Goal: Task Accomplishment & Management: Manage account settings

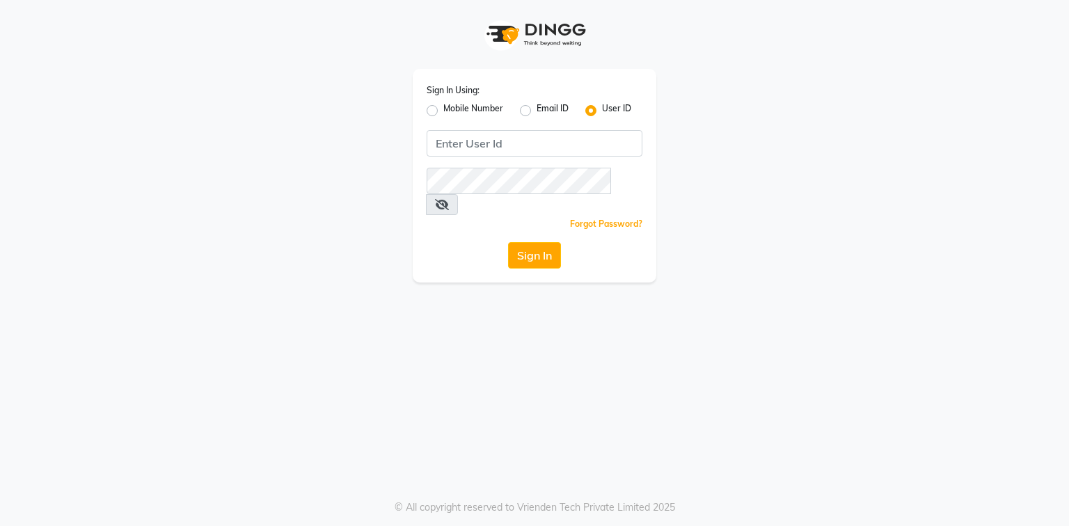
click at [443, 111] on label "Mobile Number" at bounding box center [473, 110] width 60 height 17
click at [443, 111] on input "Mobile Number" at bounding box center [447, 106] width 9 height 9
radio input "true"
radio input "false"
click at [528, 137] on input "Username" at bounding box center [557, 143] width 169 height 26
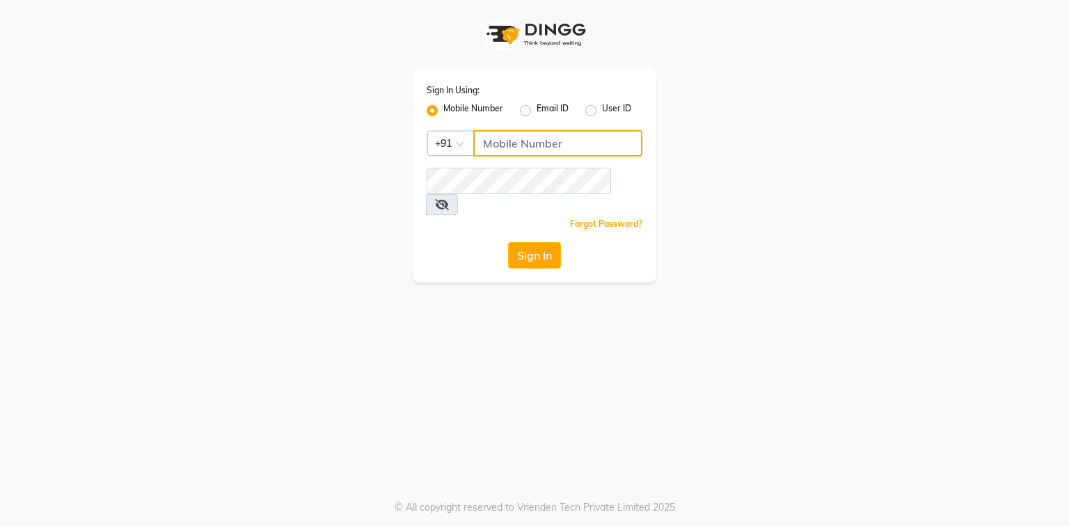
type input "0"
type input "7"
type input "7814706716"
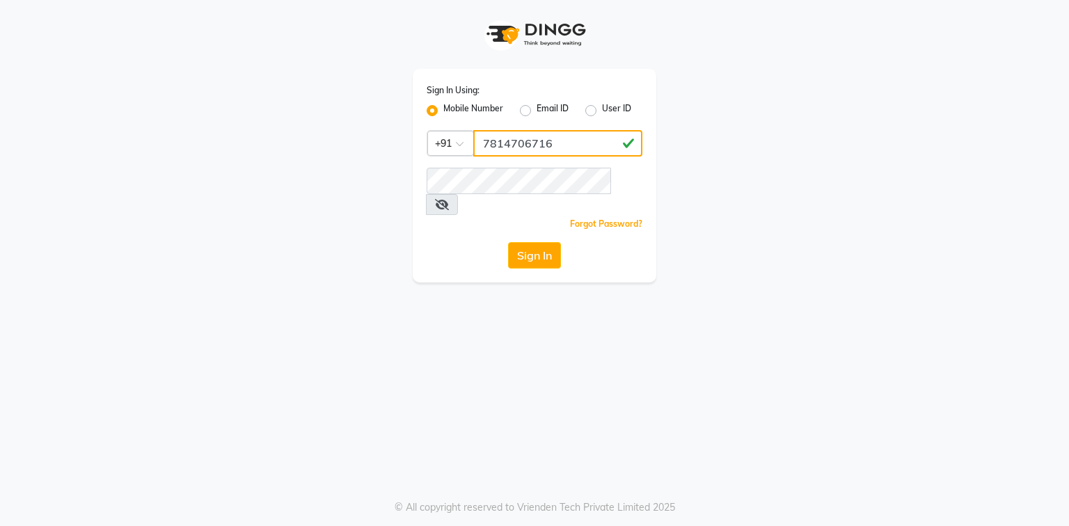
click at [508, 242] on button "Sign In" at bounding box center [534, 255] width 53 height 26
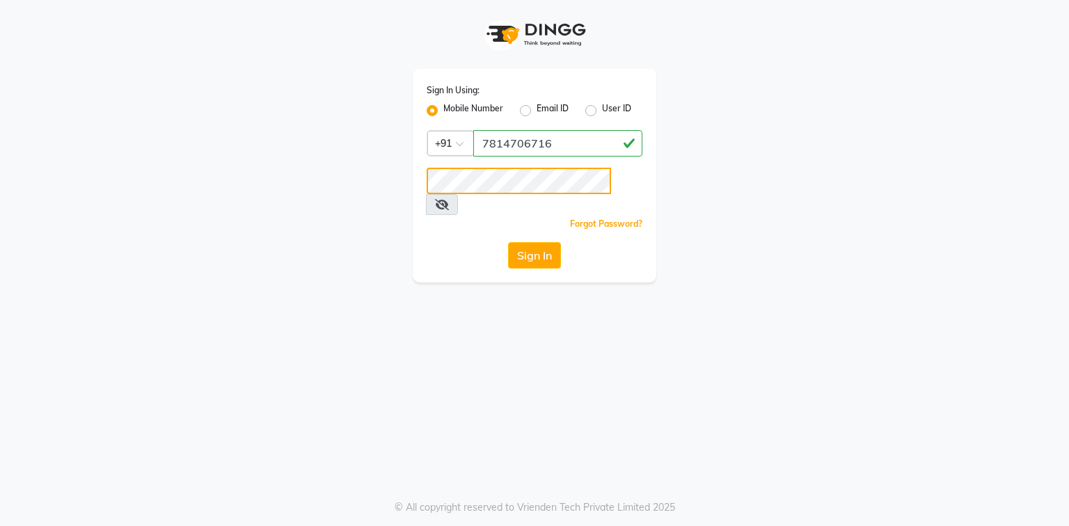
click at [508, 242] on button "Sign In" at bounding box center [534, 255] width 53 height 26
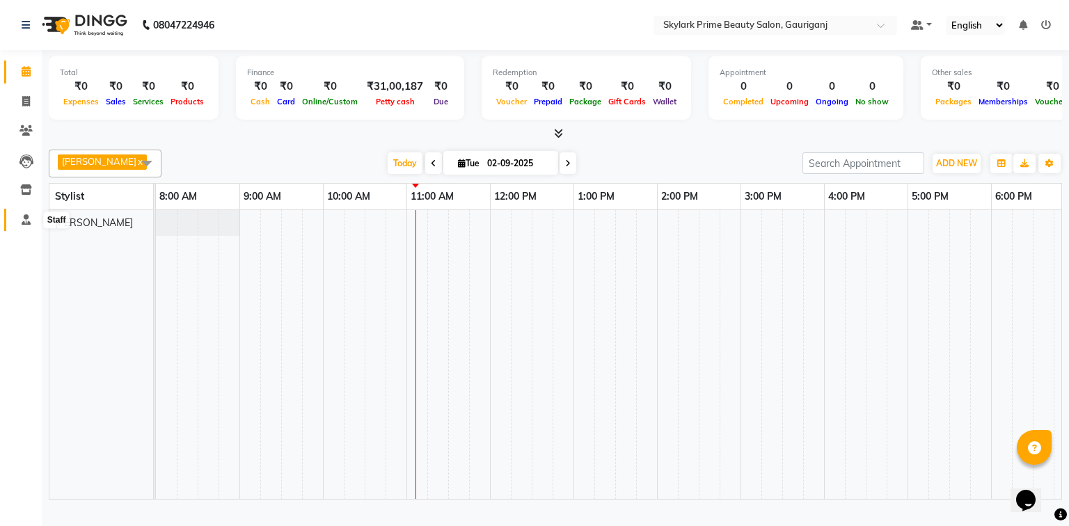
click at [30, 213] on span at bounding box center [26, 220] width 24 height 16
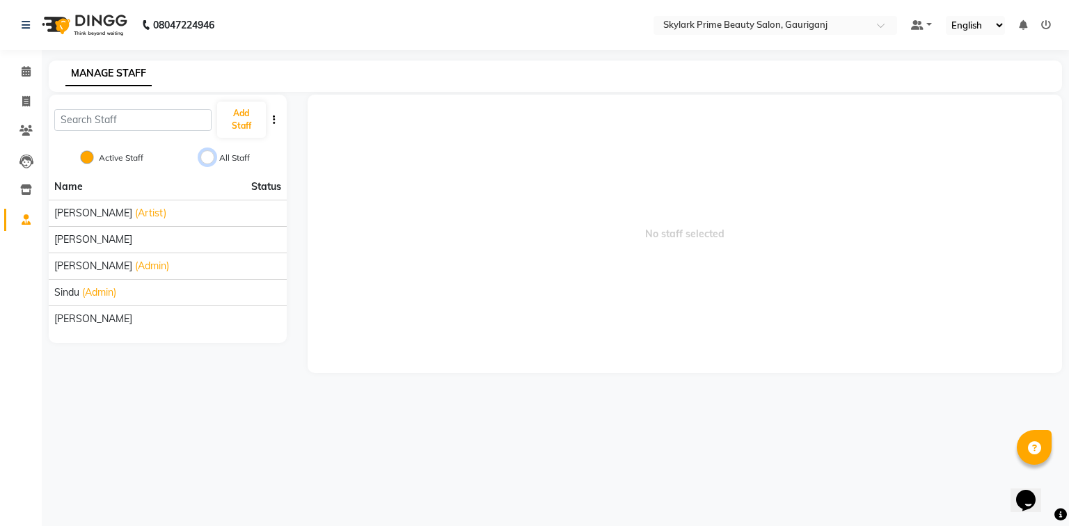
click at [211, 154] on input "All Staff" at bounding box center [208, 157] width 14 height 14
radio input "true"
click at [211, 154] on input "All Staff" at bounding box center [208, 157] width 14 height 14
click at [84, 156] on input "Active Staff" at bounding box center [87, 157] width 14 height 14
radio input "true"
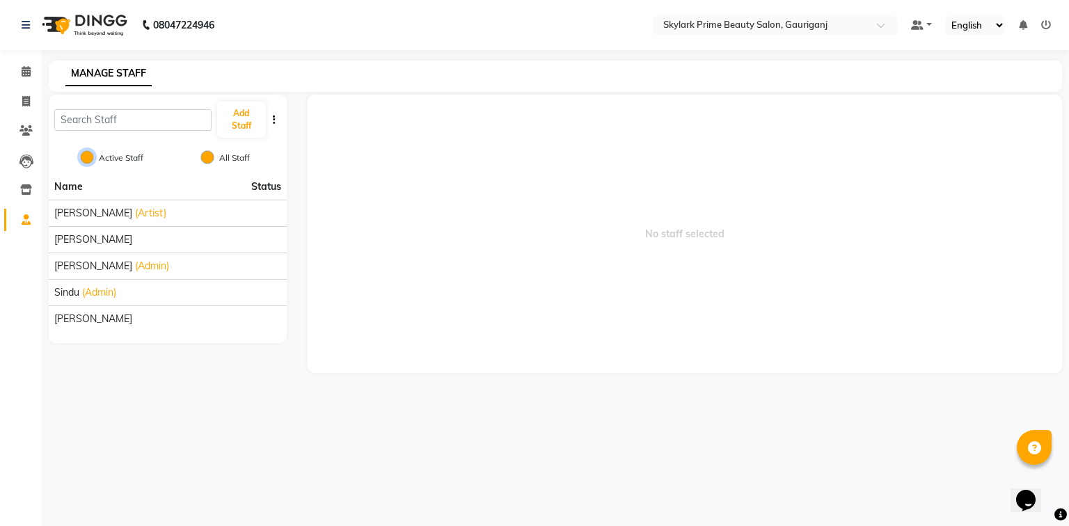
radio input "false"
click at [168, 120] on input "text" at bounding box center [132, 120] width 157 height 22
click at [408, 127] on span "No staff selected" at bounding box center [685, 234] width 755 height 278
click at [19, 186] on span at bounding box center [26, 190] width 24 height 16
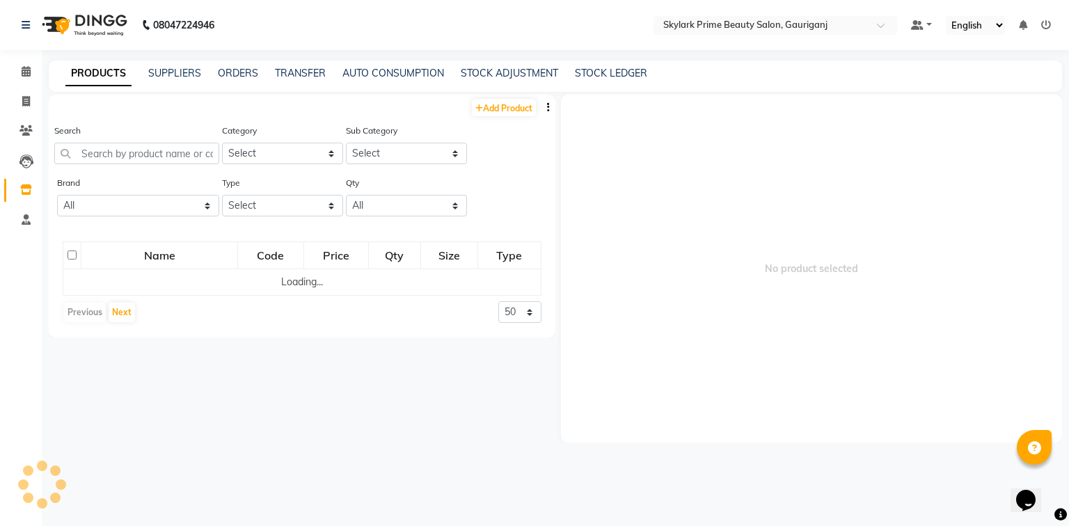
click at [19, 186] on span at bounding box center [26, 190] width 24 height 16
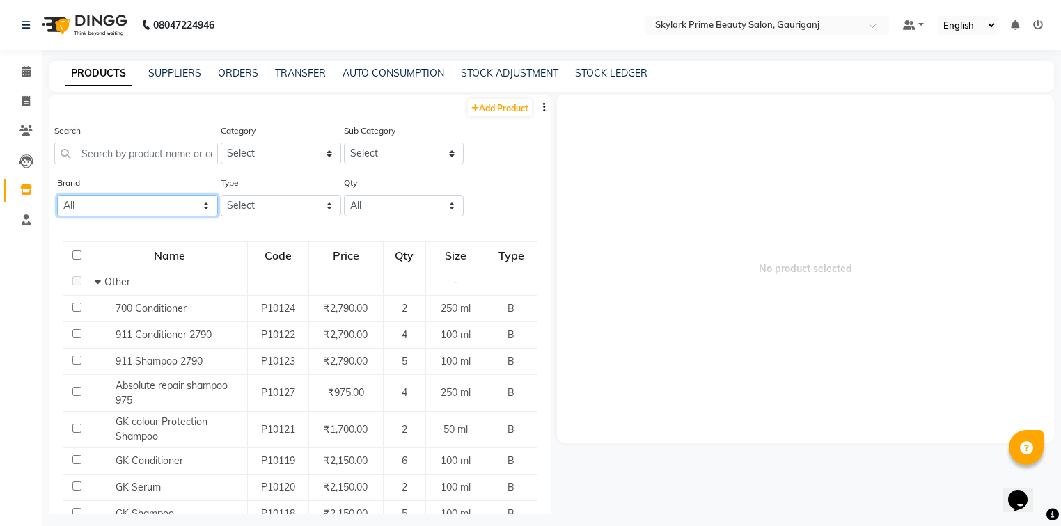
click at [140, 205] on select "All 03 Professional Aroma Aromo Biotop Bio Top Bombini Cadiveu Cheryl's Floract…" at bounding box center [137, 206] width 161 height 22
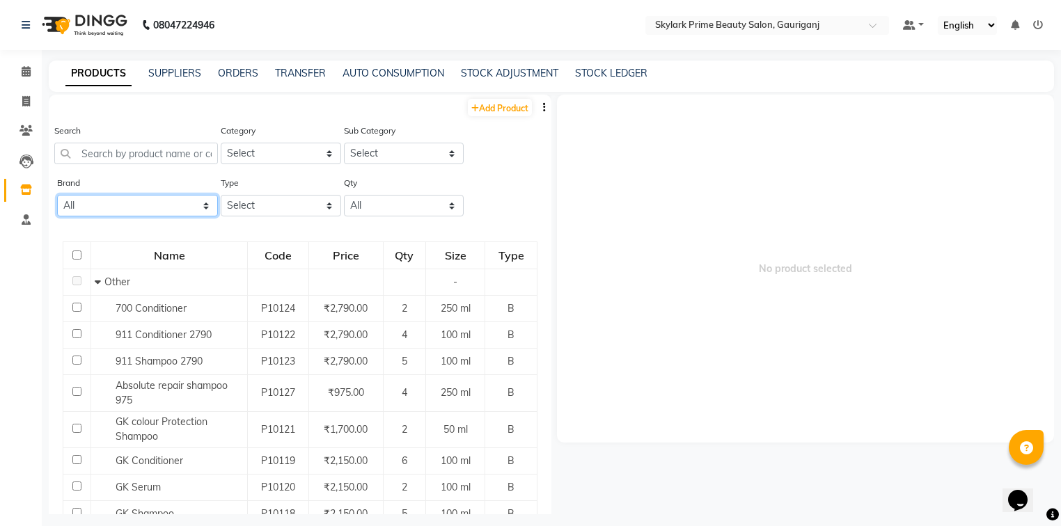
click at [140, 205] on select "All 03 Professional Aroma Aromo Biotop Bio Top Bombini Cadiveu Cheryl's Floract…" at bounding box center [137, 206] width 161 height 22
click at [265, 203] on select "Select Both Retail Consumable" at bounding box center [281, 206] width 120 height 22
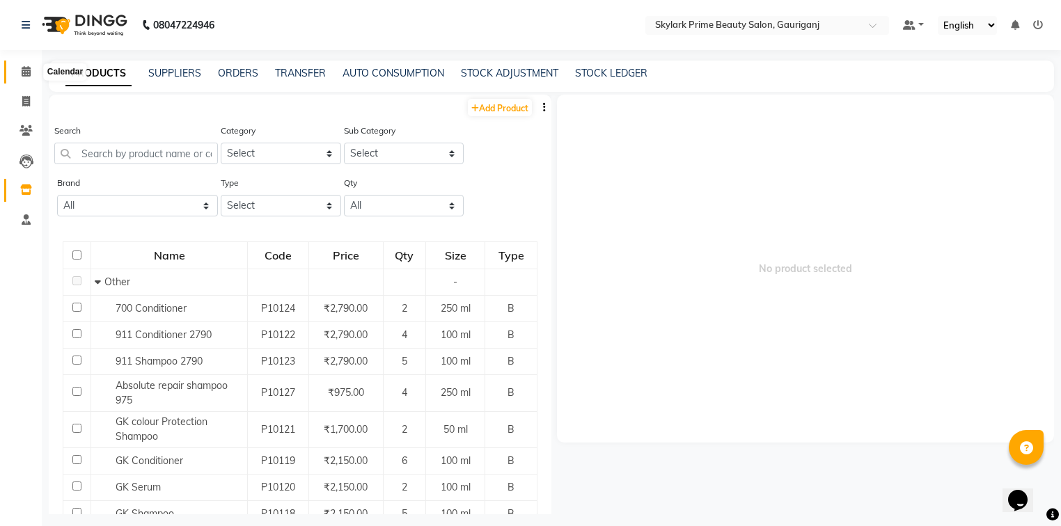
click at [24, 72] on icon at bounding box center [26, 71] width 9 height 10
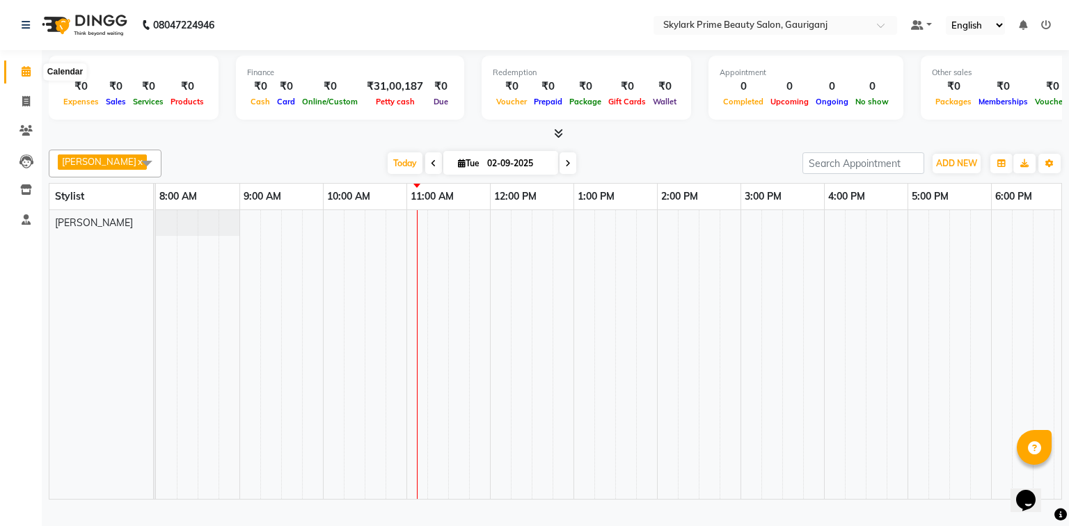
click at [24, 70] on icon at bounding box center [26, 71] width 9 height 10
click at [443, 243] on div at bounding box center [699, 354] width 1086 height 289
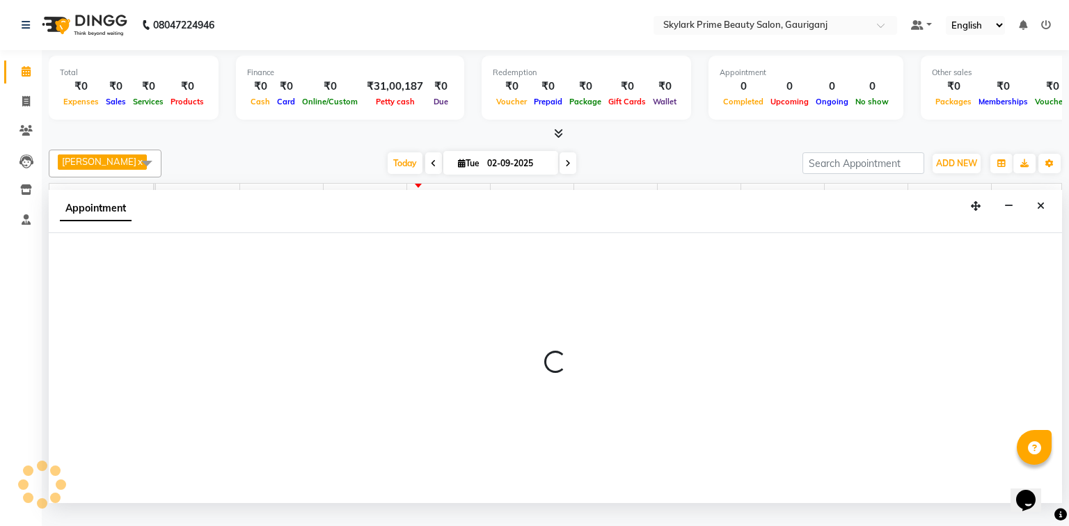
select select "30218"
select select "675"
select select "tentative"
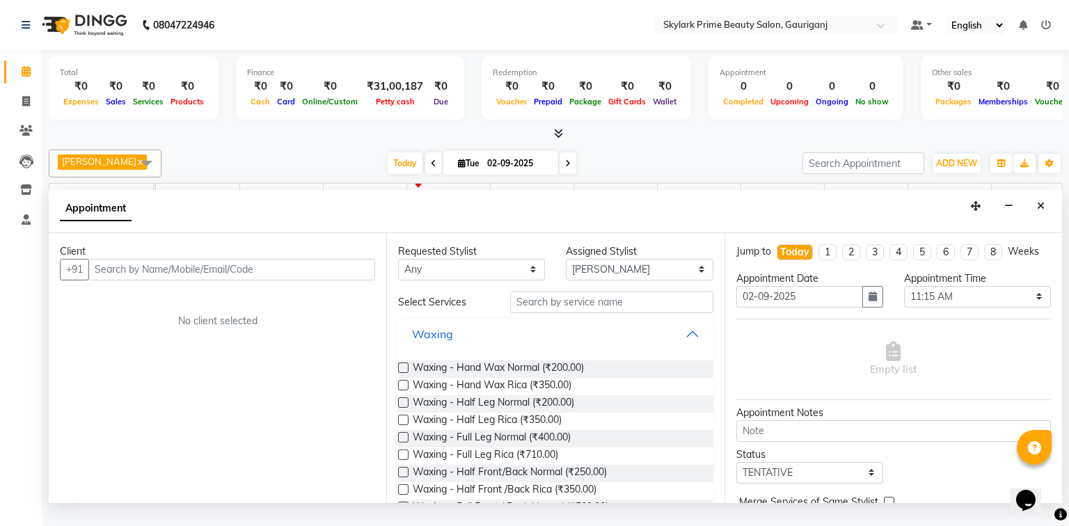
click at [677, 345] on button "Waxing" at bounding box center [556, 334] width 304 height 25
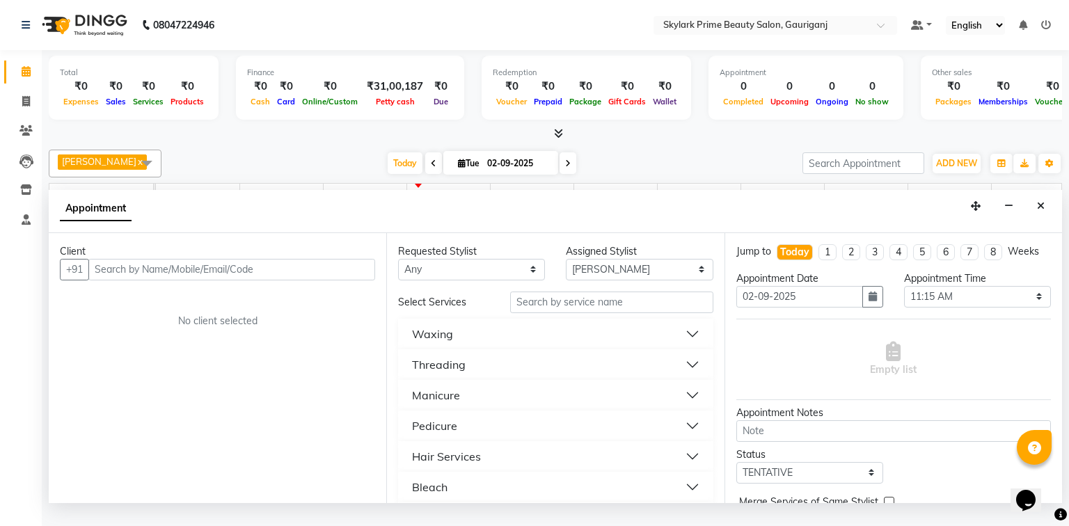
click at [478, 377] on button "Threading" at bounding box center [556, 364] width 304 height 25
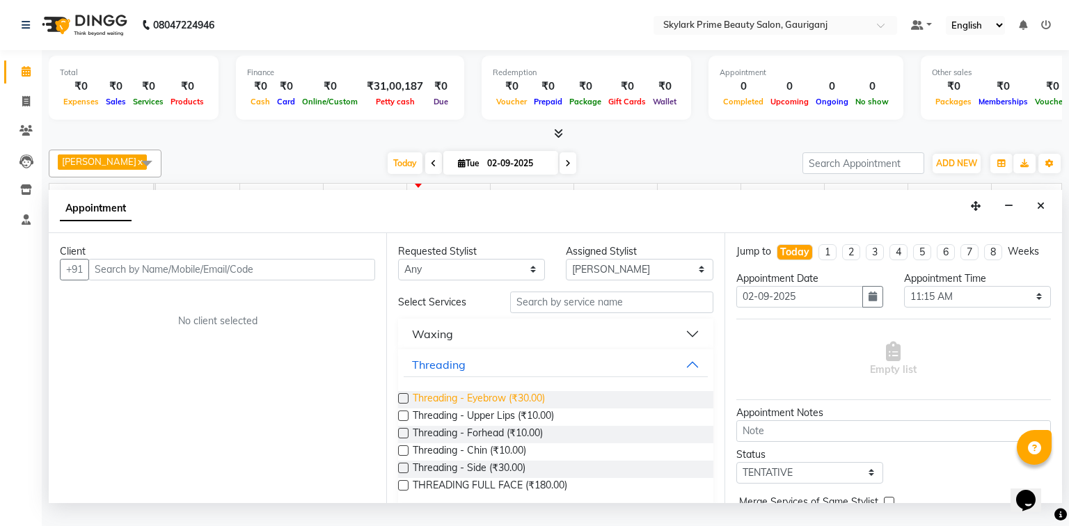
click at [460, 409] on span "Threading - Eyebrow (₹30.00)" at bounding box center [479, 399] width 132 height 17
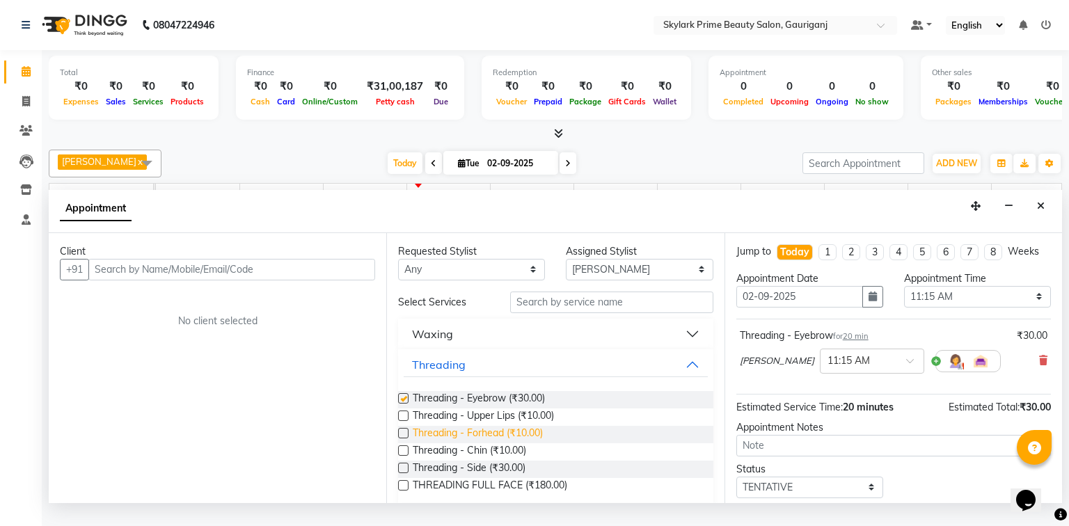
checkbox input "false"
click at [464, 443] on span "Threading - Forhead (₹10.00)" at bounding box center [478, 434] width 130 height 17
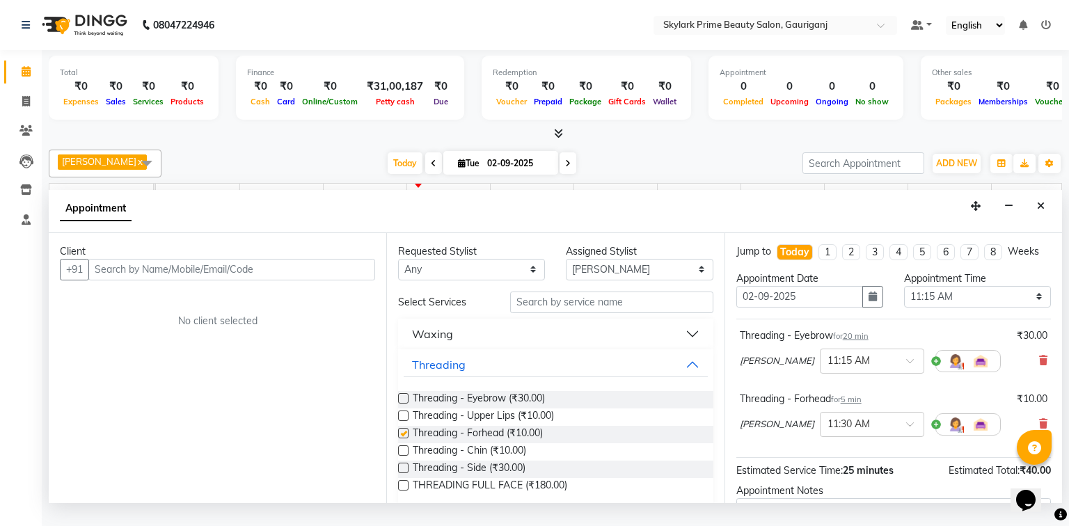
checkbox input "false"
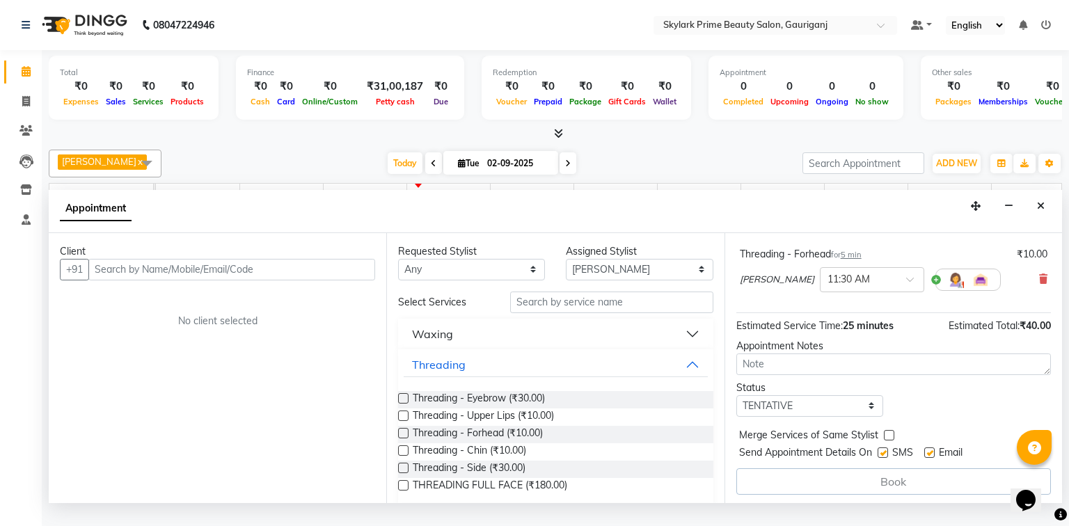
scroll to position [147, 0]
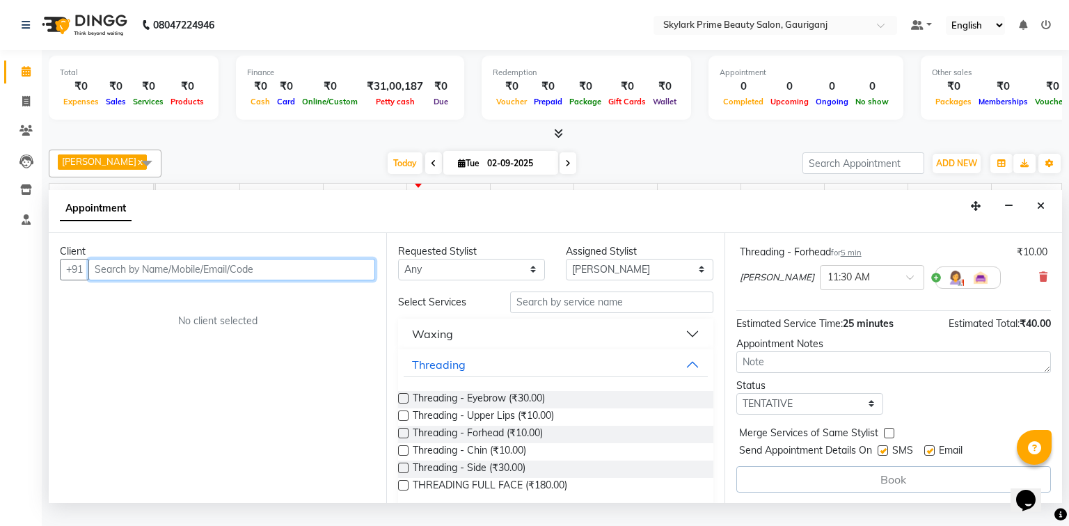
click at [265, 281] on input "text" at bounding box center [231, 270] width 287 height 22
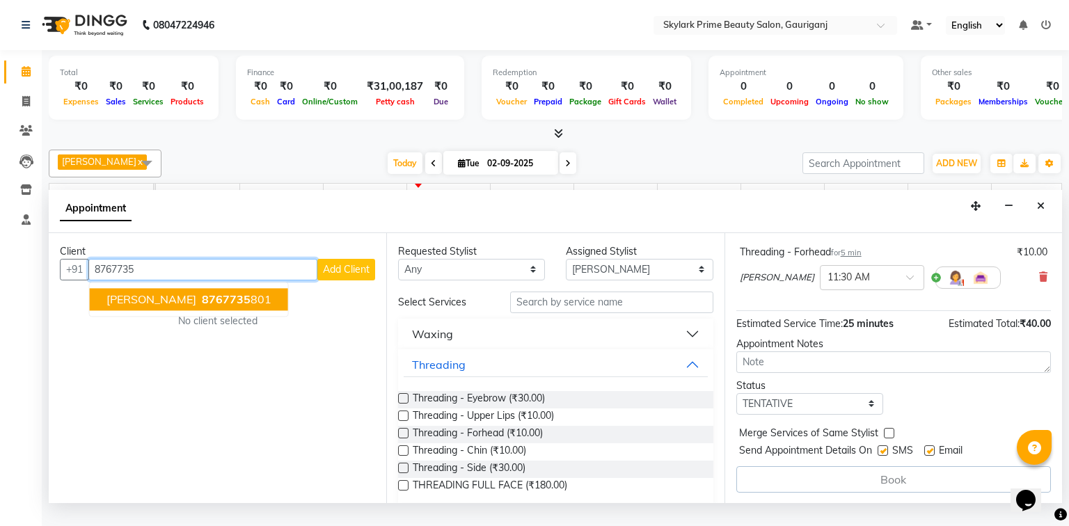
click at [159, 306] on span "SARIKA MAM" at bounding box center [152, 299] width 90 height 14
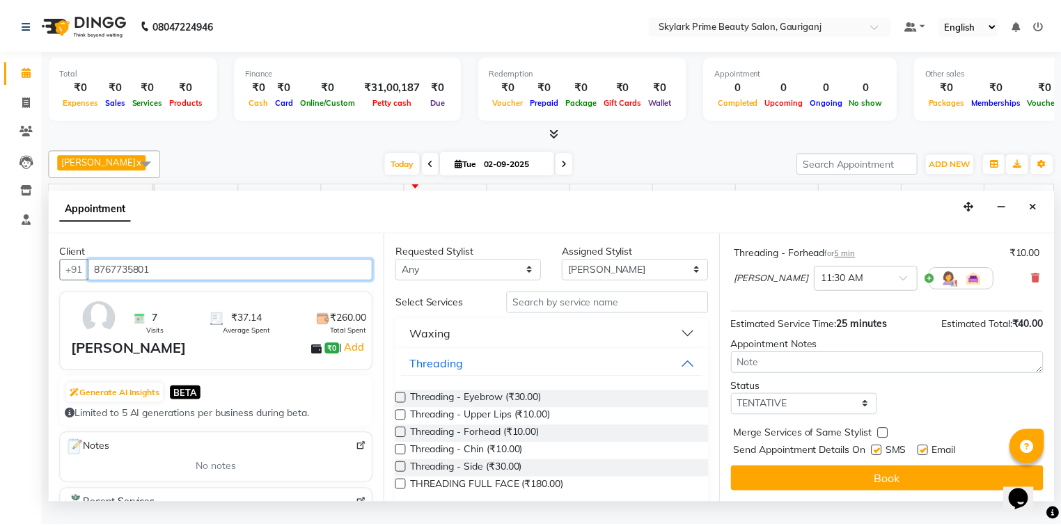
scroll to position [146, 0]
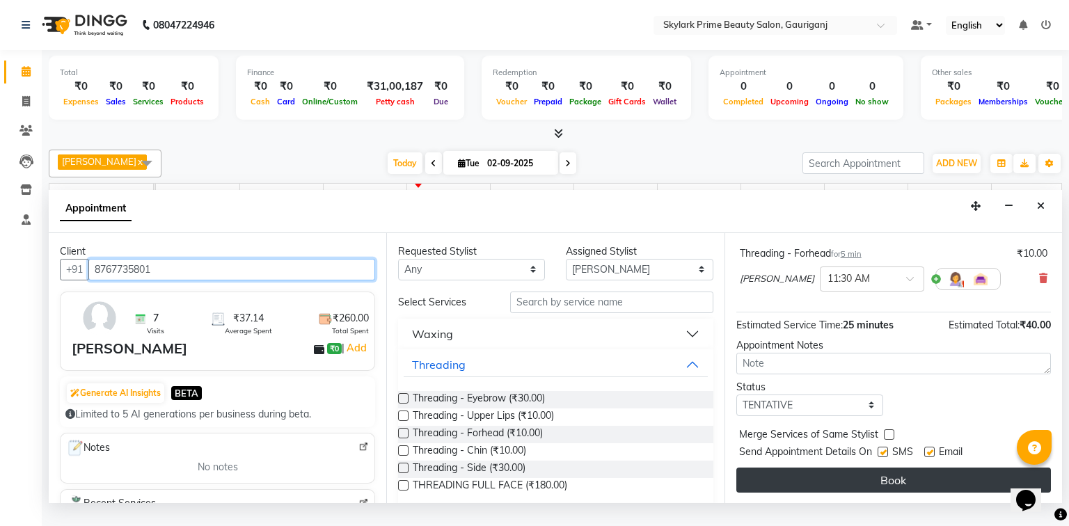
type input "8767735801"
click at [872, 480] on button "Book" at bounding box center [894, 480] width 315 height 25
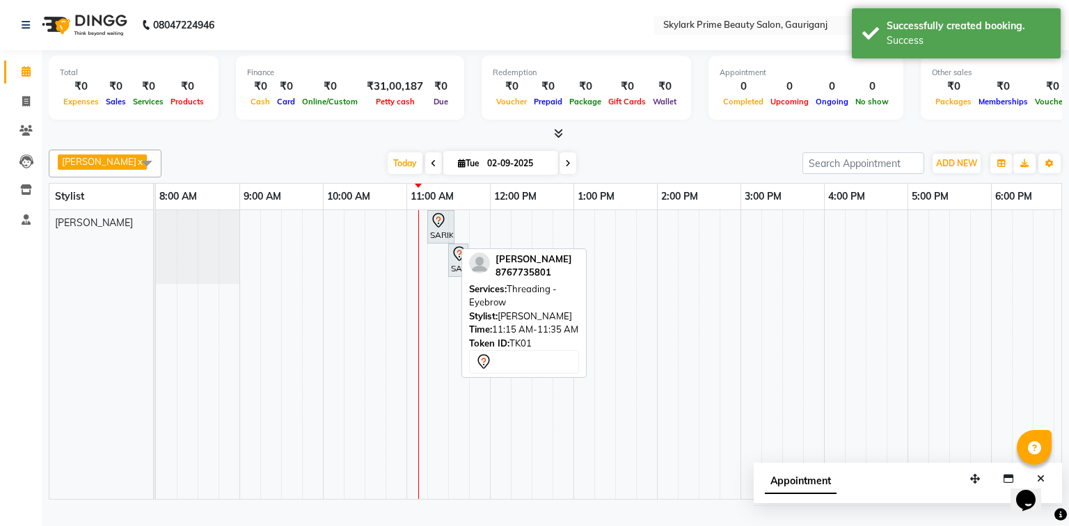
click at [429, 237] on div "SARIKA MAM, TK01, 11:15 AM-11:35 AM, Threading - Eyebrow" at bounding box center [441, 226] width 24 height 29
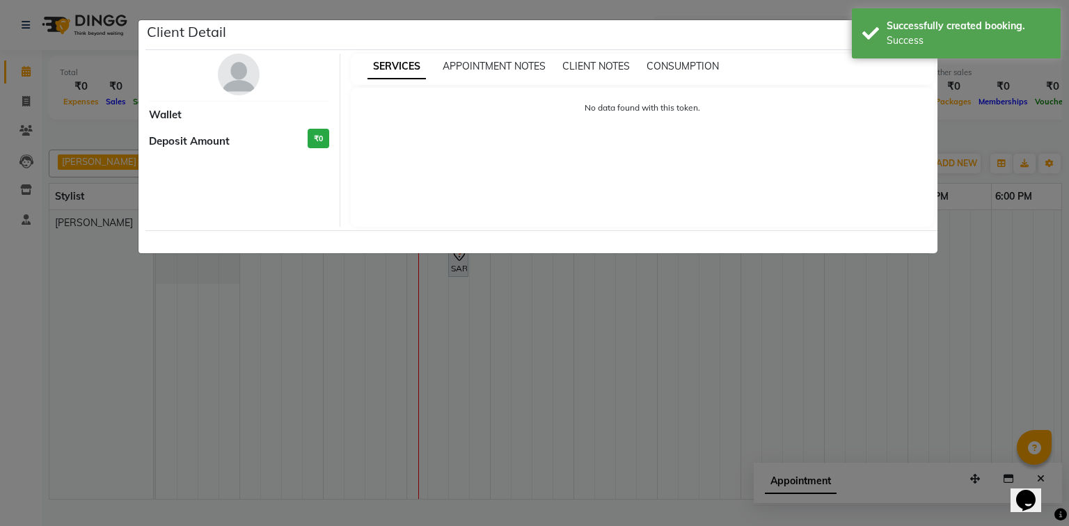
select select "7"
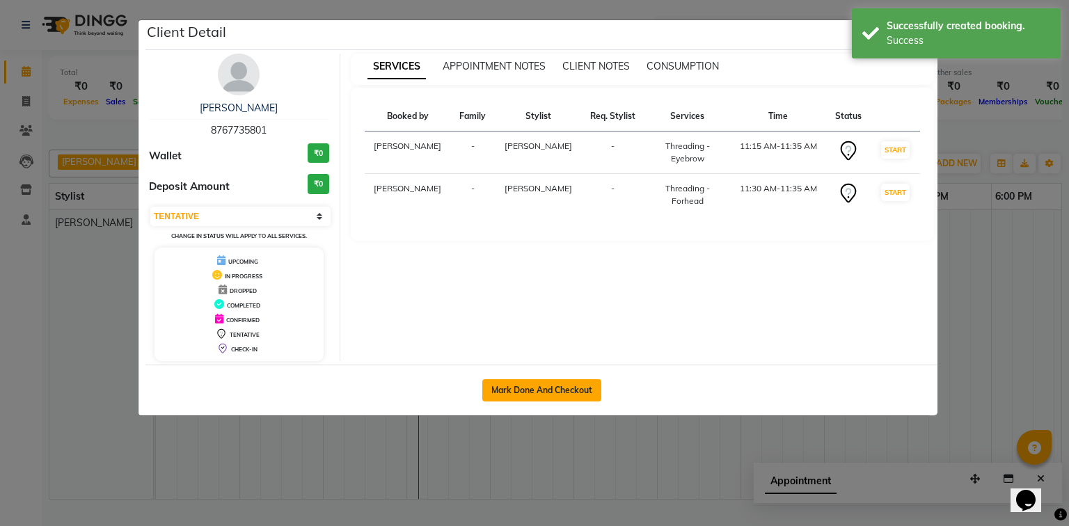
click at [540, 386] on button "Mark Done And Checkout" at bounding box center [541, 390] width 119 height 22
select select "4735"
select select "service"
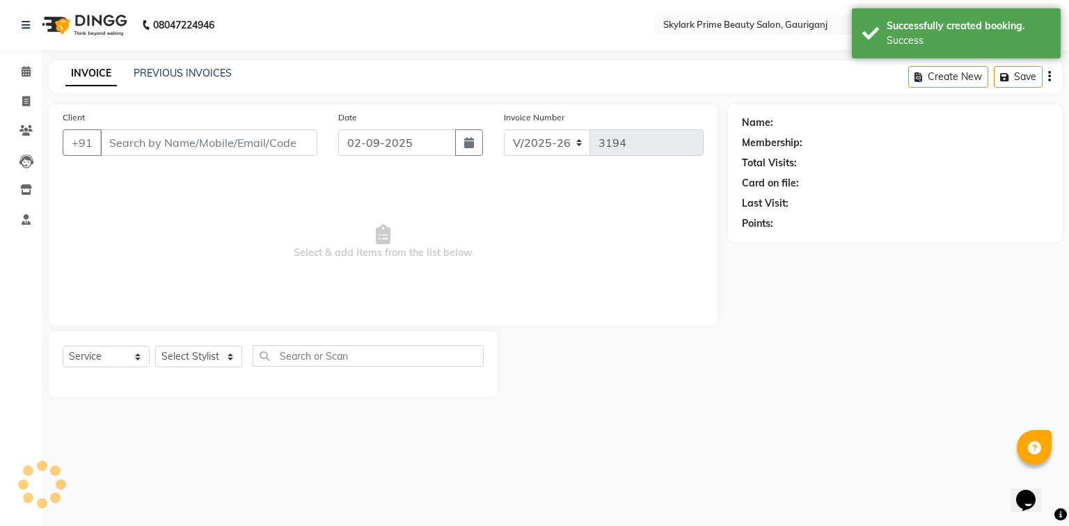
type input "8767735801"
select select "30218"
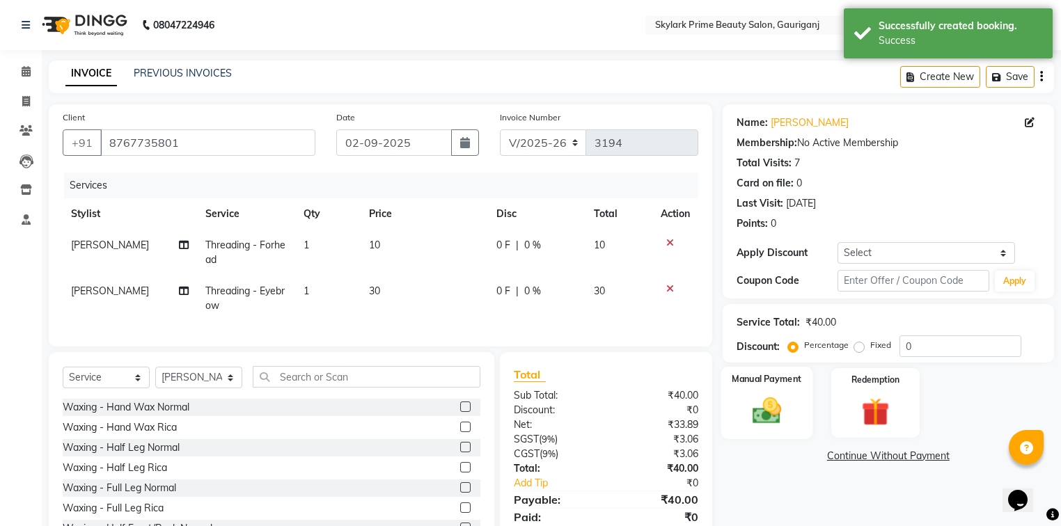
click at [769, 410] on img at bounding box center [766, 411] width 47 height 33
click at [908, 453] on span "GPay" at bounding box center [908, 457] width 29 height 16
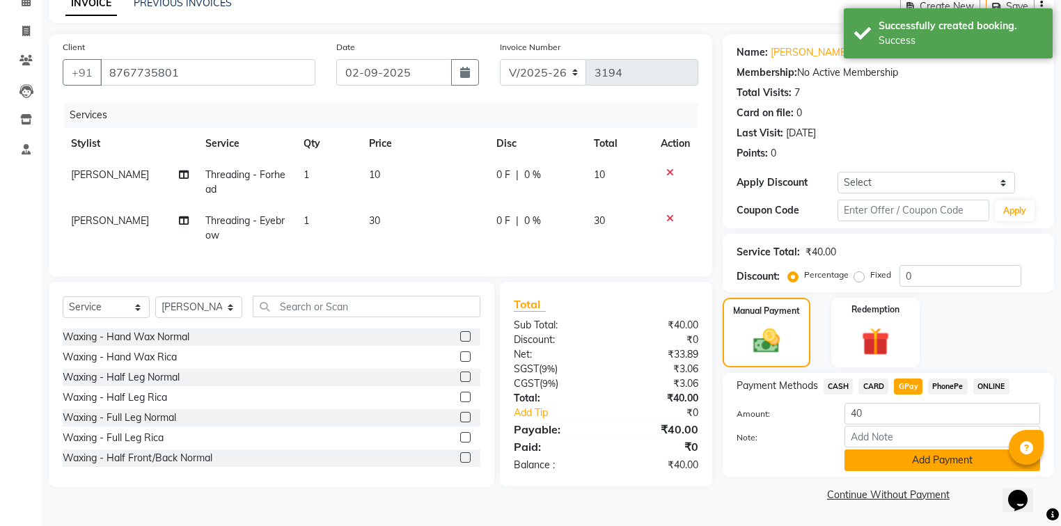
click at [895, 457] on button "Add Payment" at bounding box center [943, 461] width 196 height 22
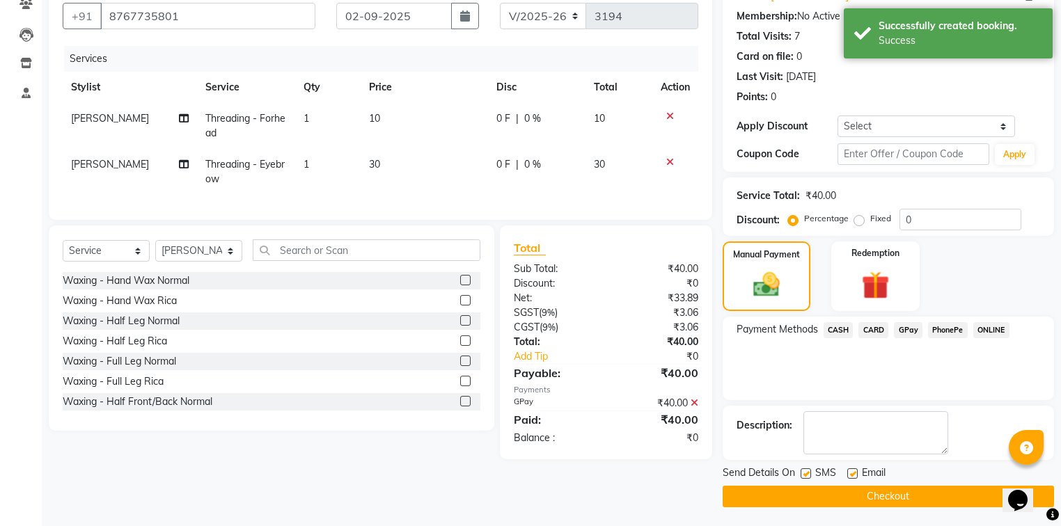
scroll to position [128, 0]
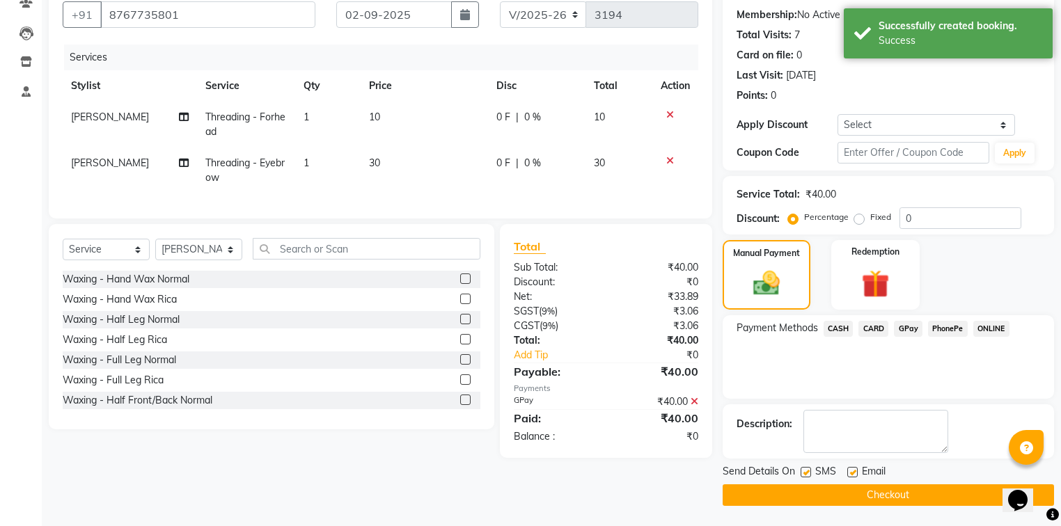
click at [832, 495] on button "Checkout" at bounding box center [888, 496] width 331 height 22
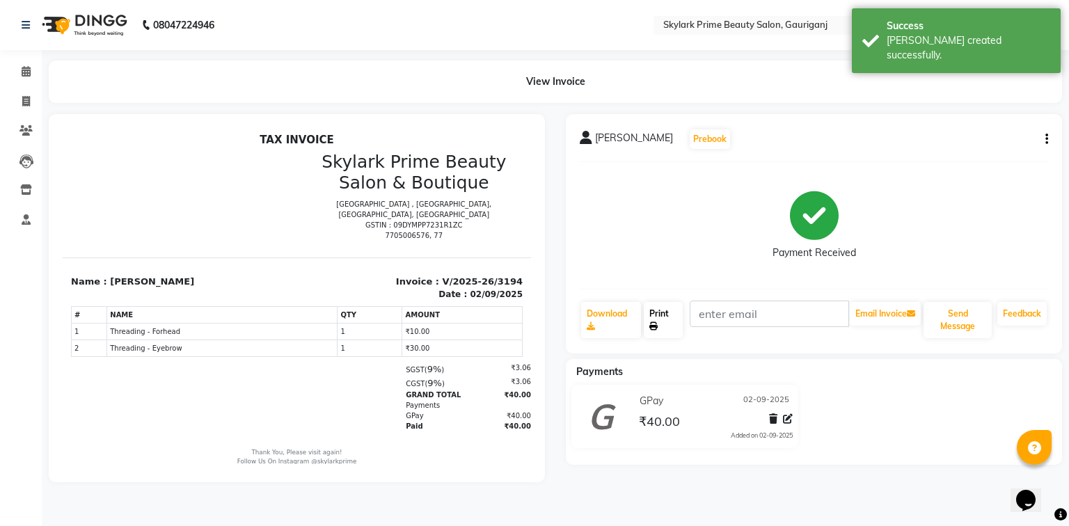
click at [657, 312] on link "Print" at bounding box center [663, 320] width 39 height 36
click at [19, 63] on link "Calendar" at bounding box center [20, 72] width 33 height 23
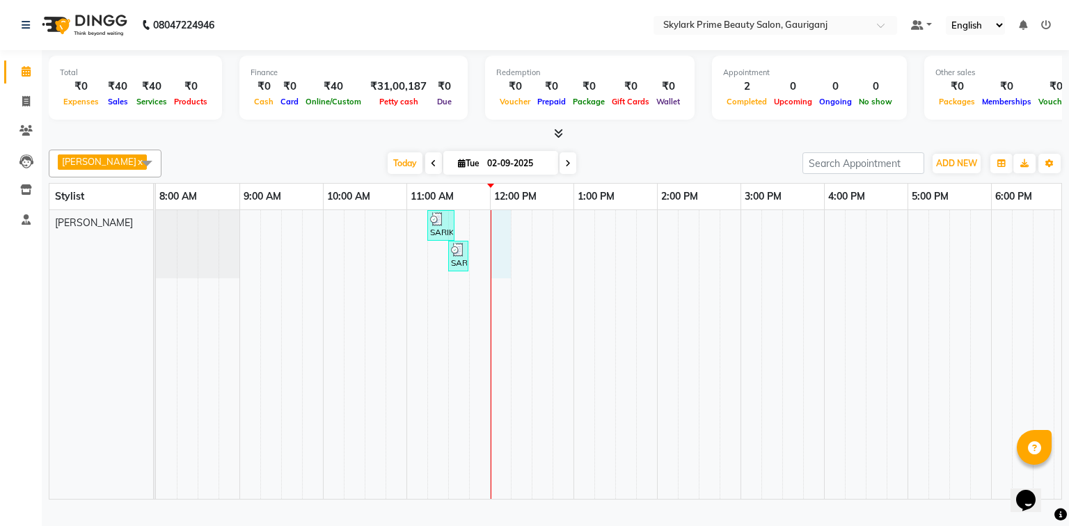
click at [501, 235] on div "SARIKA MAM, TK01, 11:15 AM-11:35 AM, Threading - Eyebrow SARIKA MAM, TK01, 11:3…" at bounding box center [699, 354] width 1086 height 289
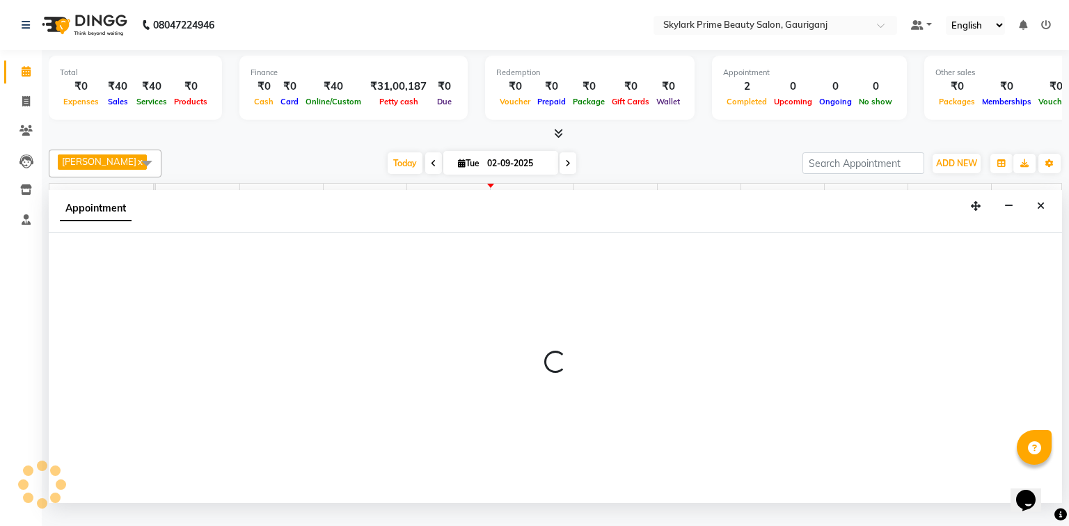
select select "30218"
select select "720"
select select "tentative"
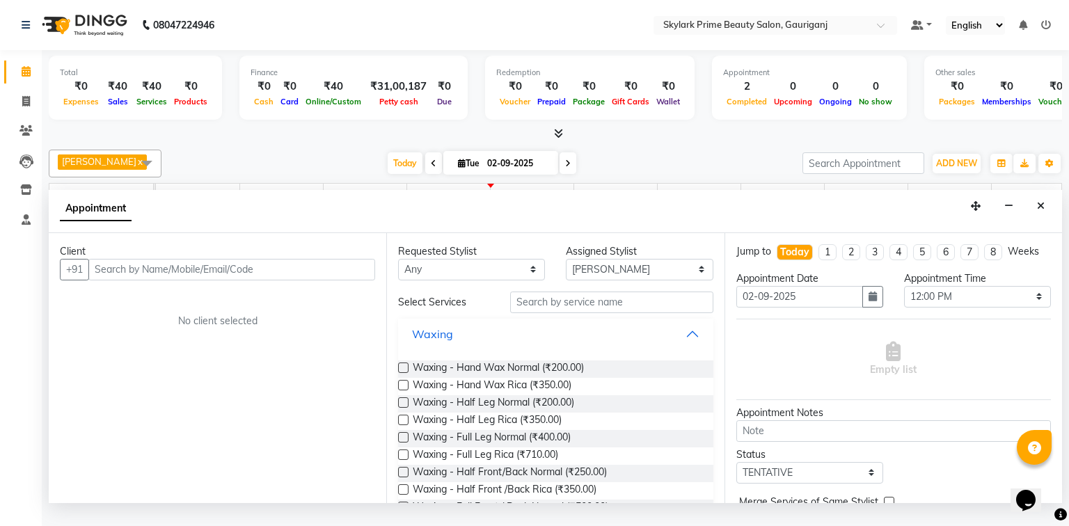
click at [691, 347] on button "Waxing" at bounding box center [556, 334] width 304 height 25
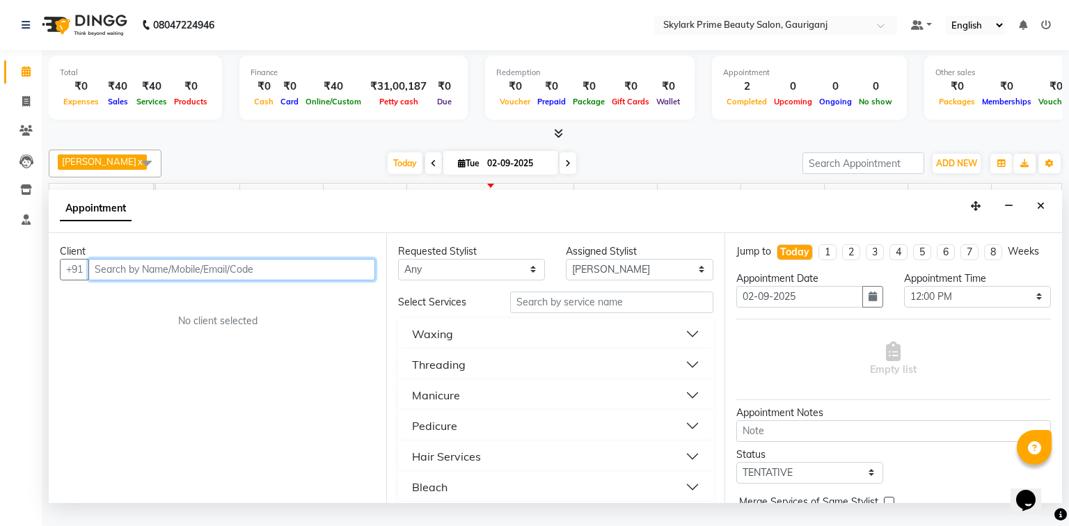
click at [179, 281] on input "text" at bounding box center [231, 270] width 287 height 22
type input "9554921720"
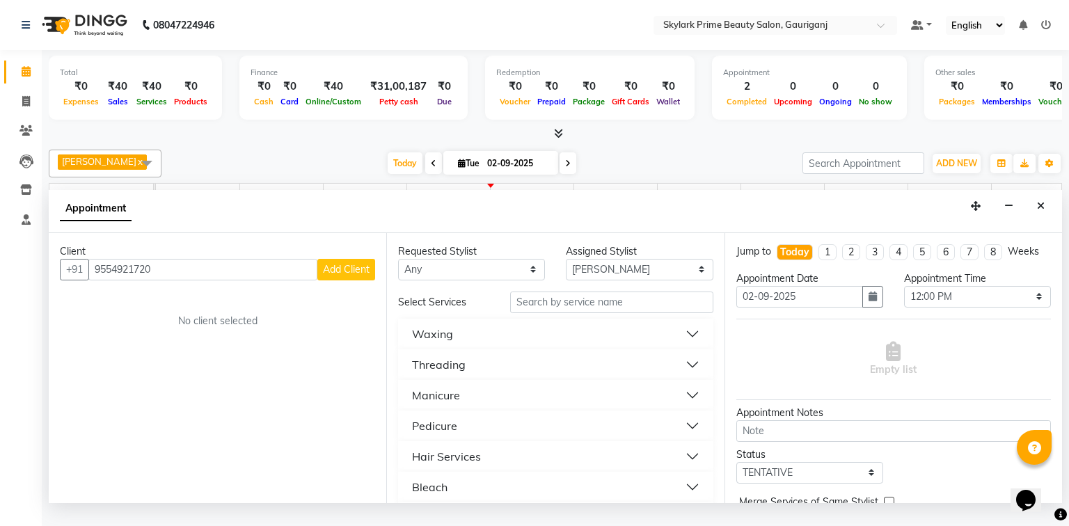
click at [359, 276] on span "Add Client" at bounding box center [346, 269] width 47 height 13
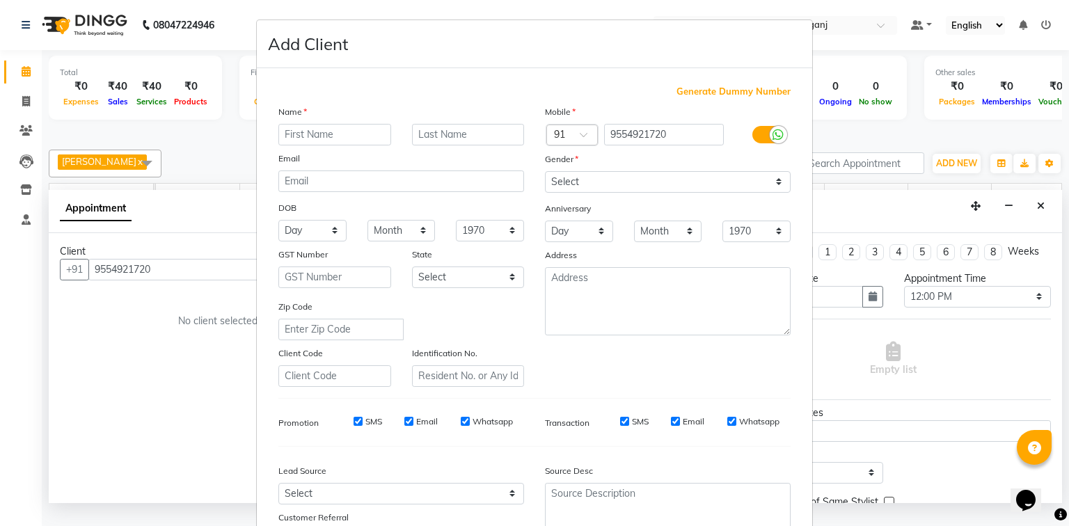
click at [310, 142] on input "text" at bounding box center [334, 135] width 113 height 22
type input "v"
type input "b"
click at [294, 125] on input "b" at bounding box center [334, 135] width 113 height 22
click at [471, 131] on input "text" at bounding box center [468, 135] width 113 height 22
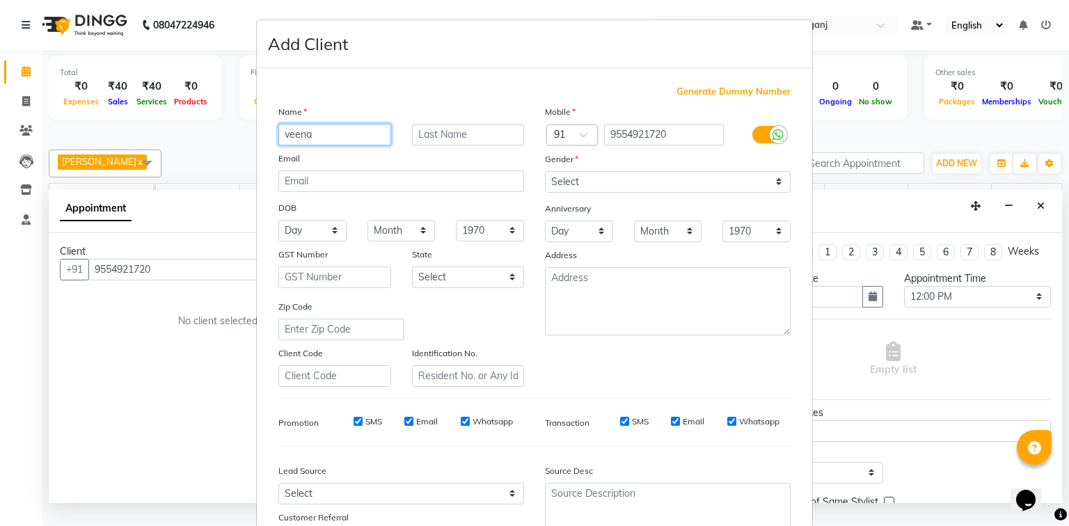
click at [345, 142] on input "veena" at bounding box center [334, 135] width 113 height 22
type input "veena mam"
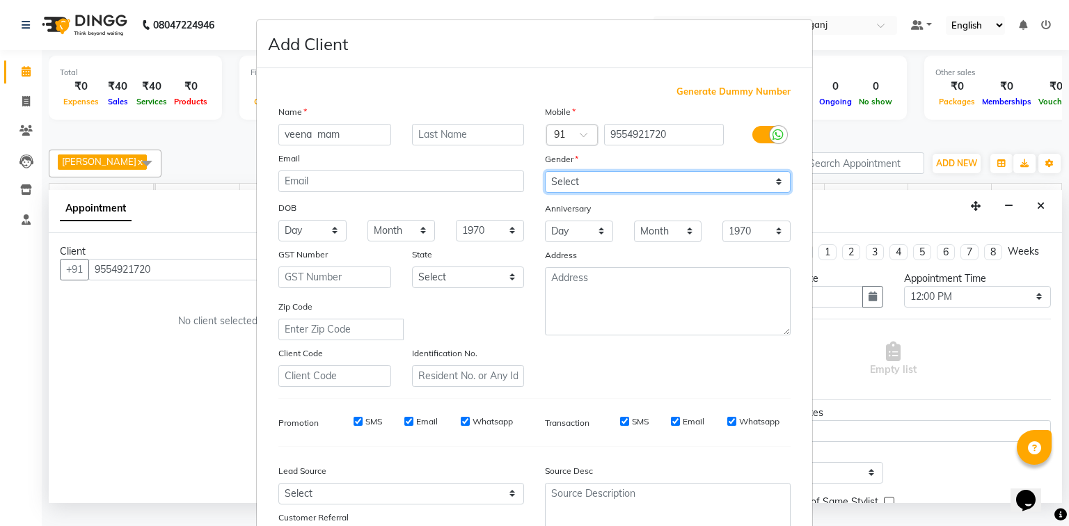
click at [632, 173] on select "Select Male Female Other Prefer Not To Say" at bounding box center [668, 182] width 246 height 22
select select "female"
click at [545, 172] on select "Select Male Female Other Prefer Not To Say" at bounding box center [668, 182] width 246 height 22
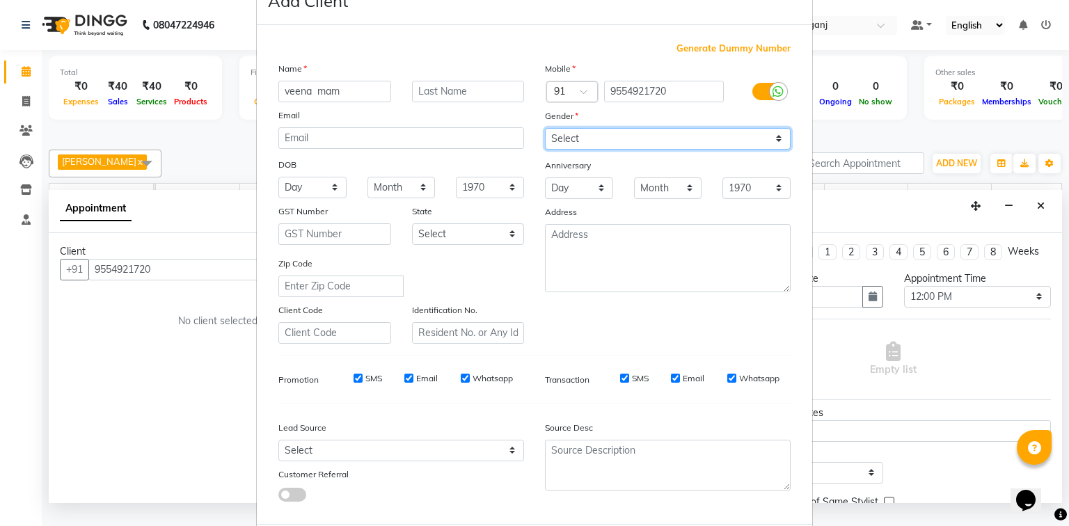
scroll to position [111, 0]
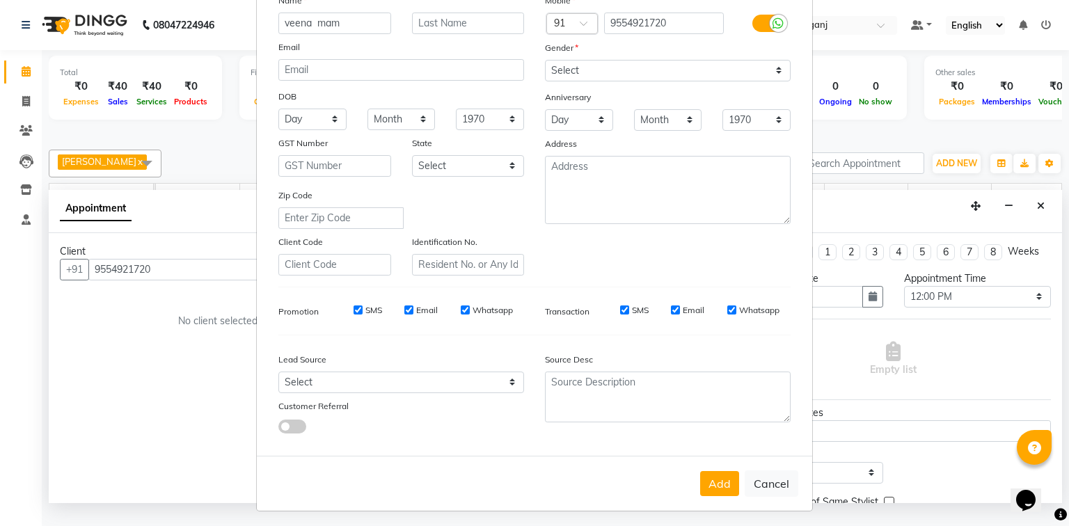
click at [712, 494] on button "Add" at bounding box center [719, 483] width 39 height 25
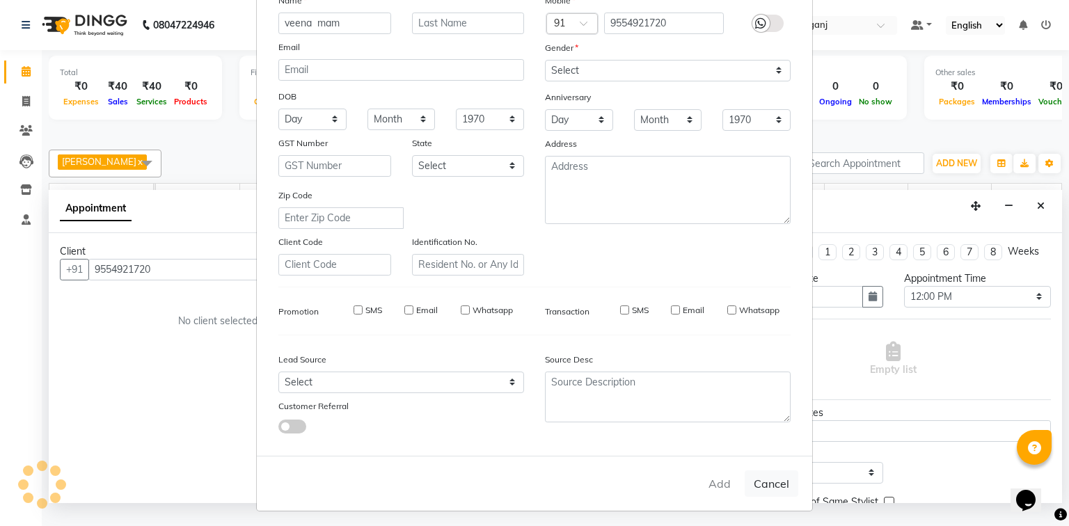
select select
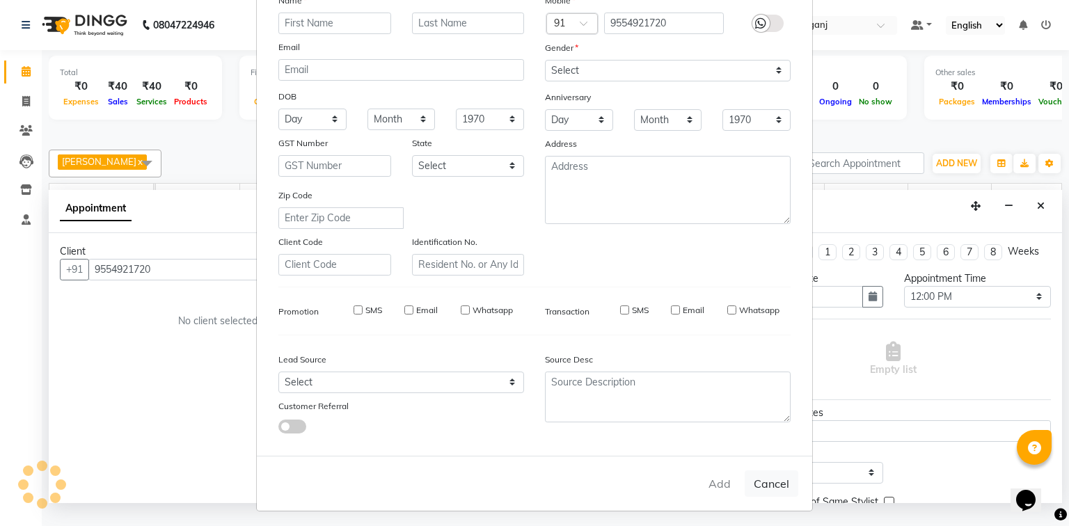
select select
checkbox input "false"
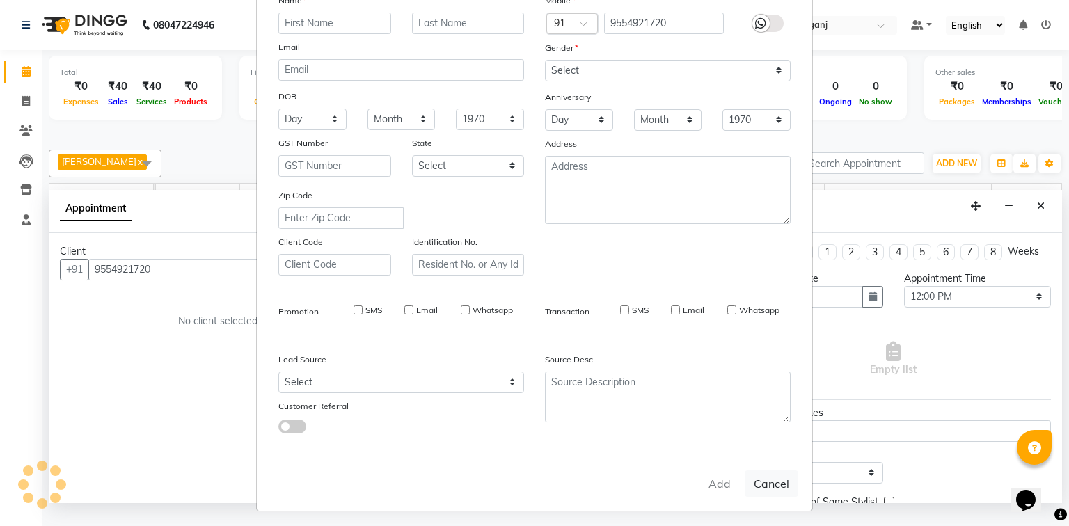
checkbox input "false"
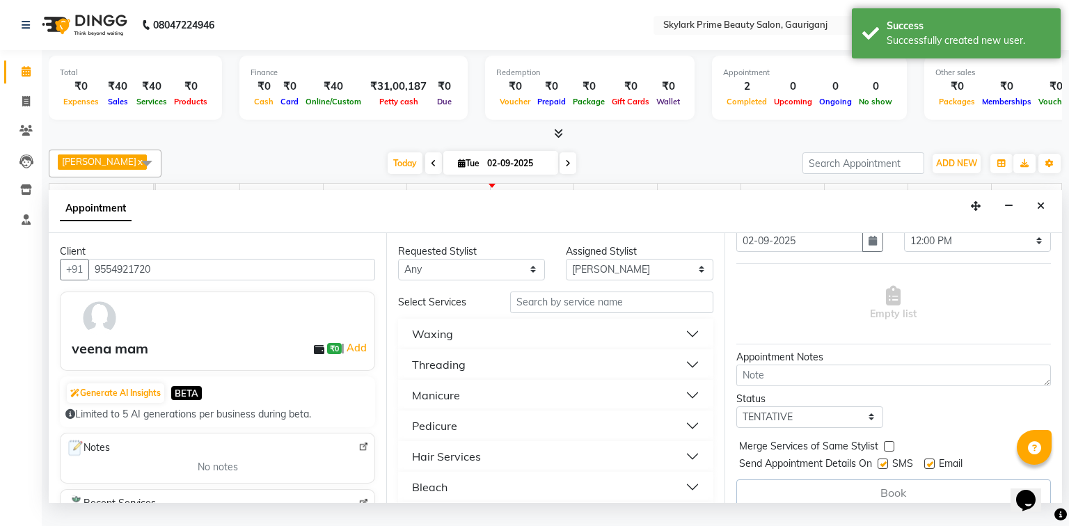
scroll to position [68, 0]
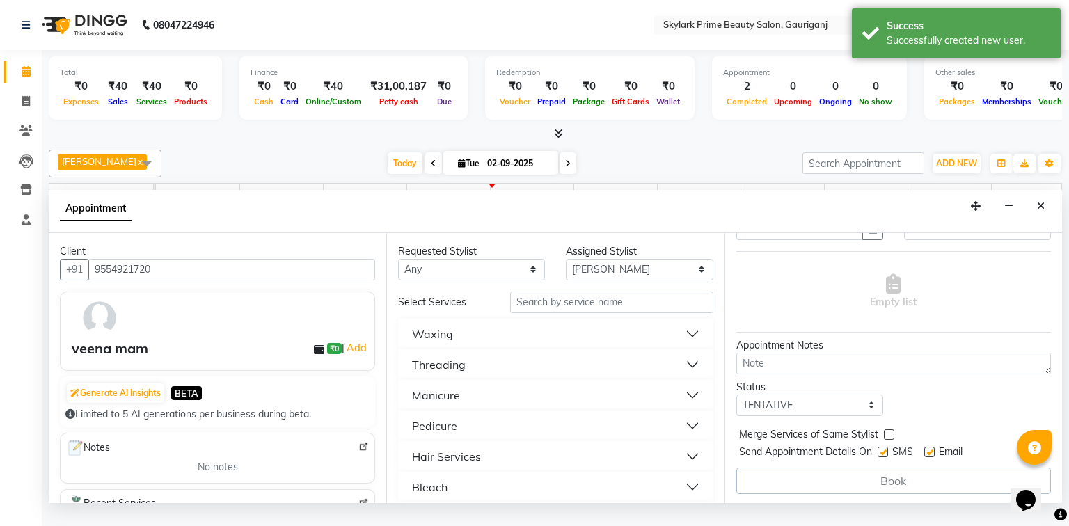
click at [462, 373] on div "Threading" at bounding box center [439, 364] width 54 height 17
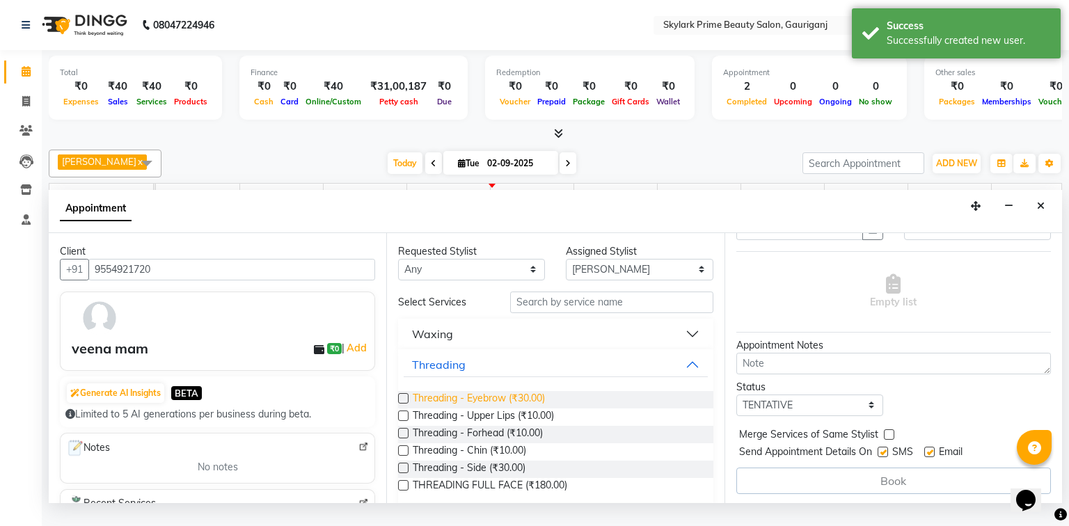
click at [454, 406] on span "Threading - Eyebrow (₹30.00)" at bounding box center [479, 399] width 132 height 17
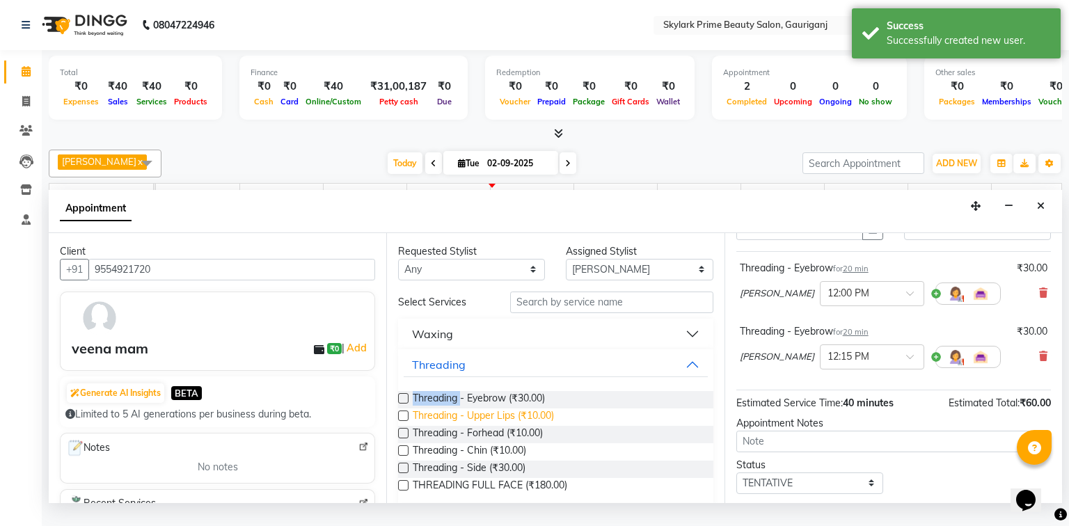
checkbox input "false"
click at [457, 426] on span "Threading - Upper Lips (₹10.00)" at bounding box center [483, 417] width 141 height 17
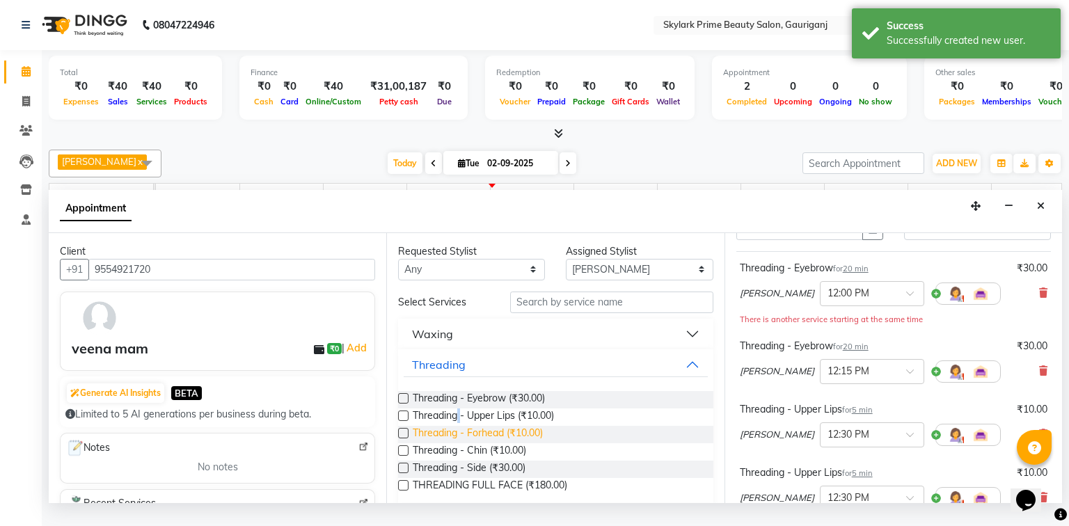
checkbox input "false"
click at [462, 443] on span "Threading - Forhead (₹10.00)" at bounding box center [478, 434] width 130 height 17
checkbox input "false"
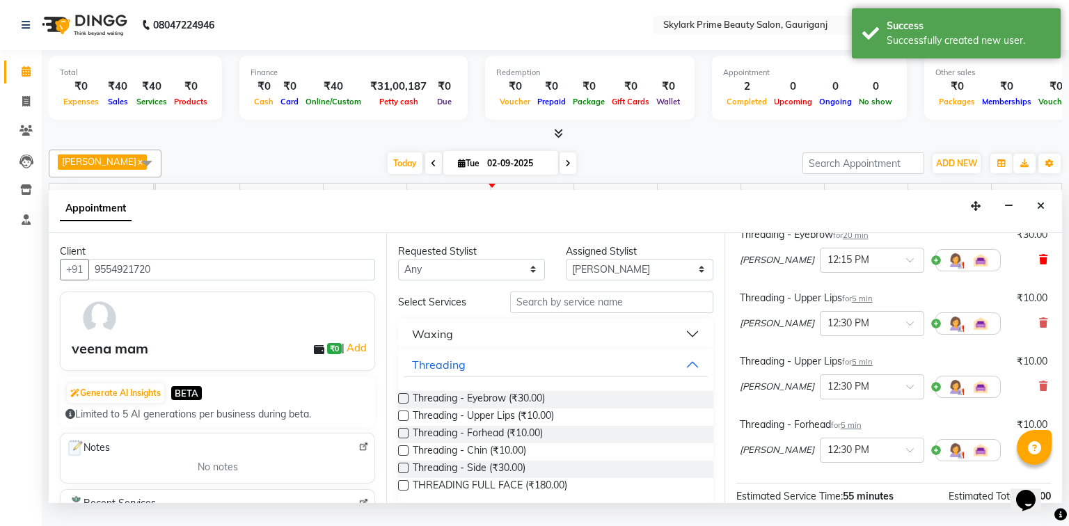
click at [1039, 265] on icon at bounding box center [1043, 260] width 8 height 10
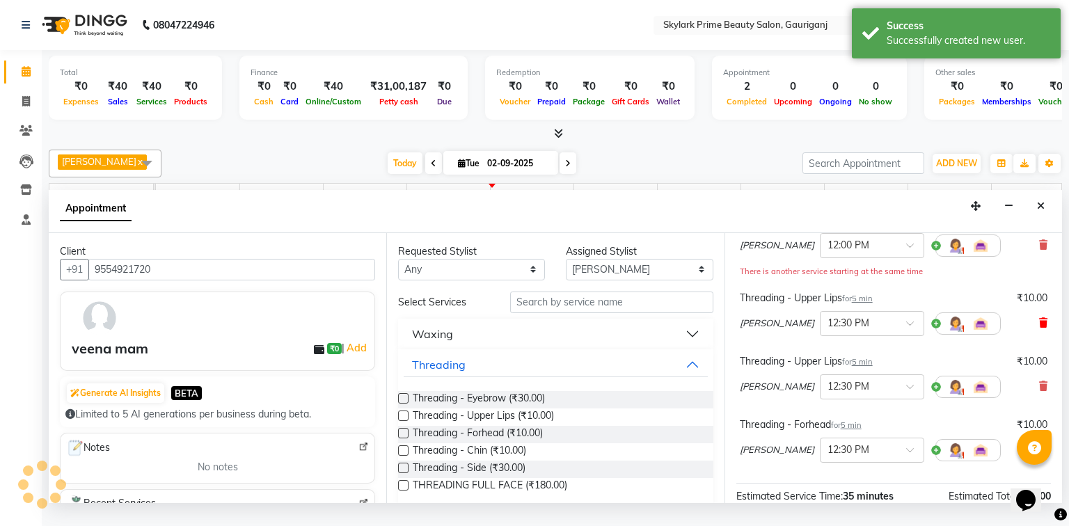
click at [1039, 328] on icon at bounding box center [1043, 323] width 8 height 10
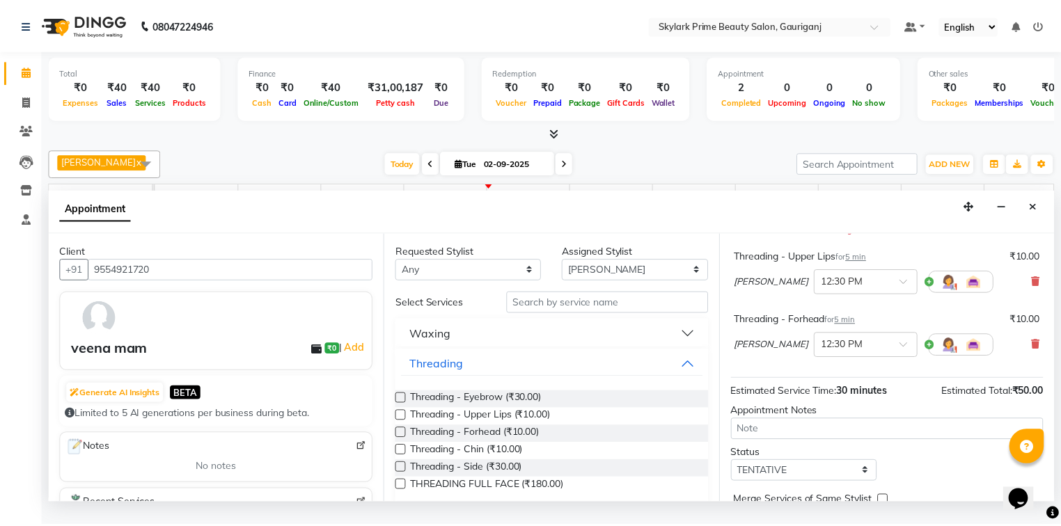
scroll to position [223, 0]
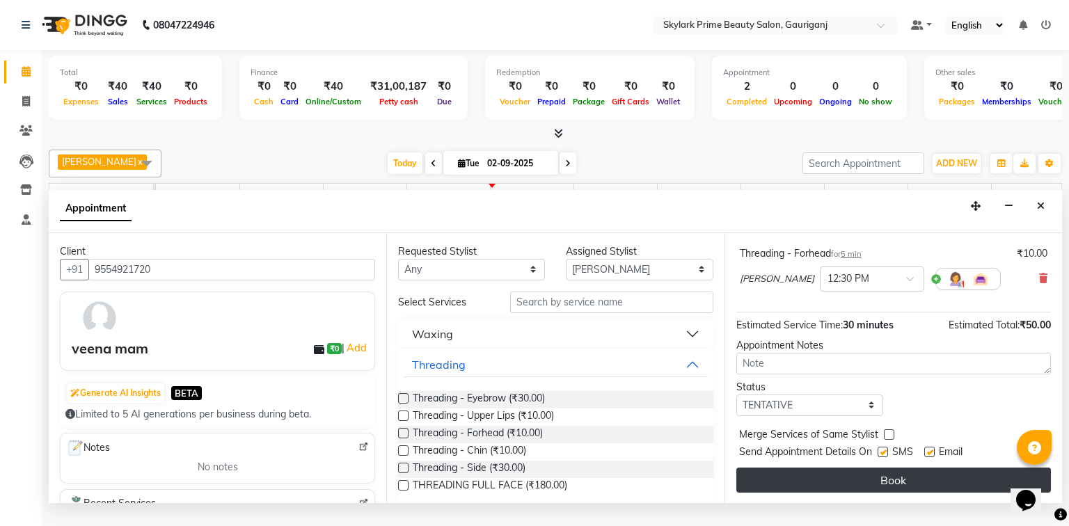
click at [888, 490] on button "Book" at bounding box center [894, 480] width 315 height 25
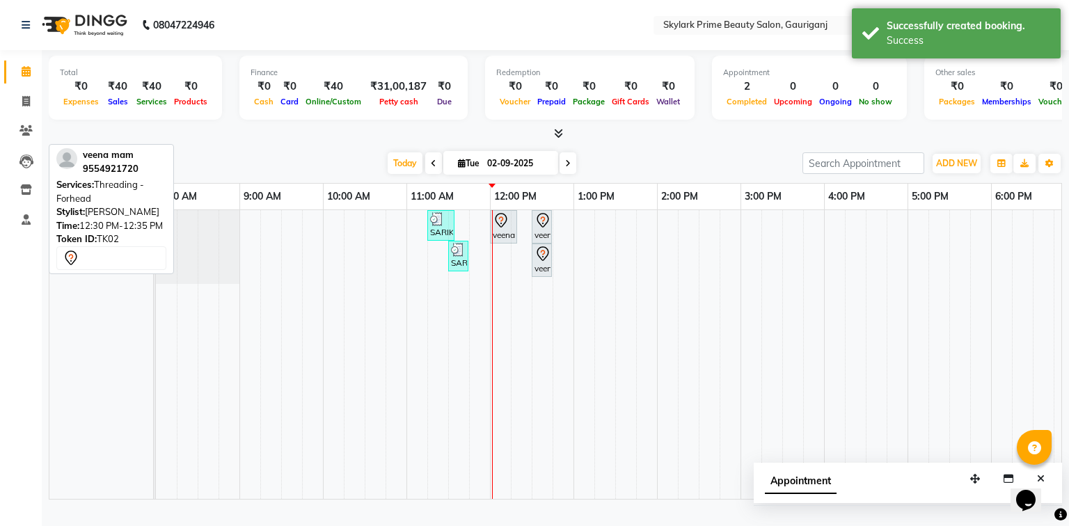
click at [535, 229] on icon at bounding box center [543, 220] width 17 height 17
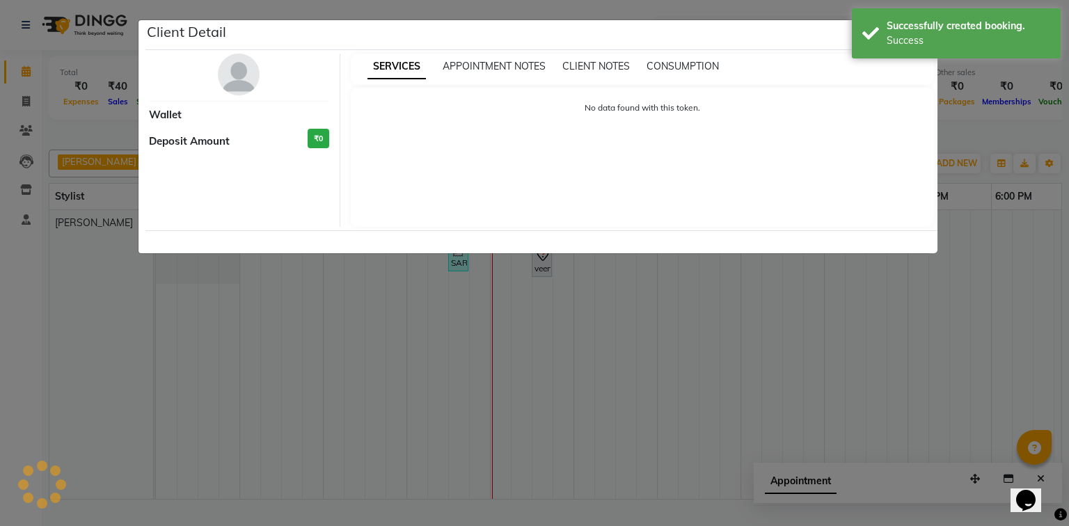
select select "7"
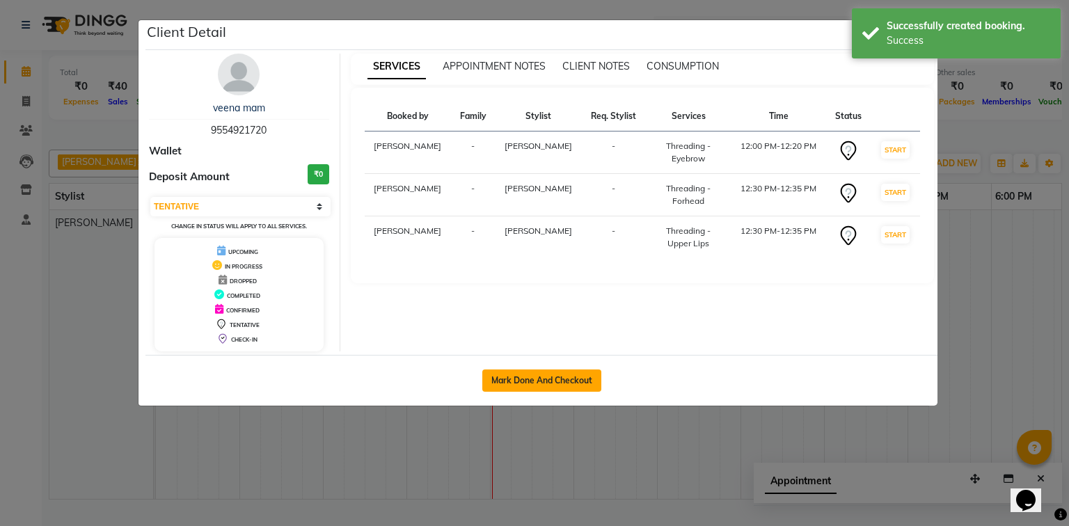
click at [578, 377] on button "Mark Done And Checkout" at bounding box center [541, 381] width 119 height 22
select select "service"
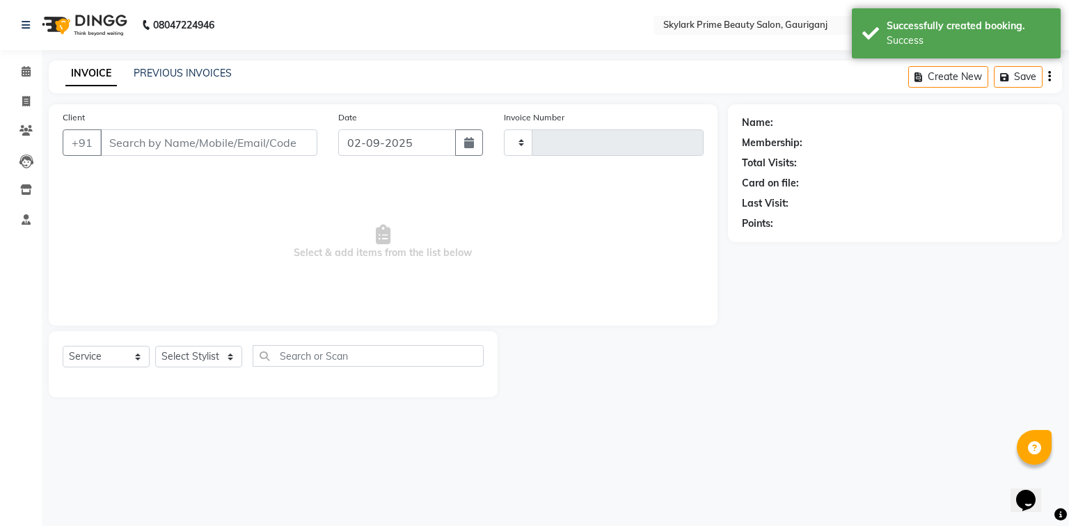
type input "3195"
select select "4735"
type input "9554921720"
select select "30218"
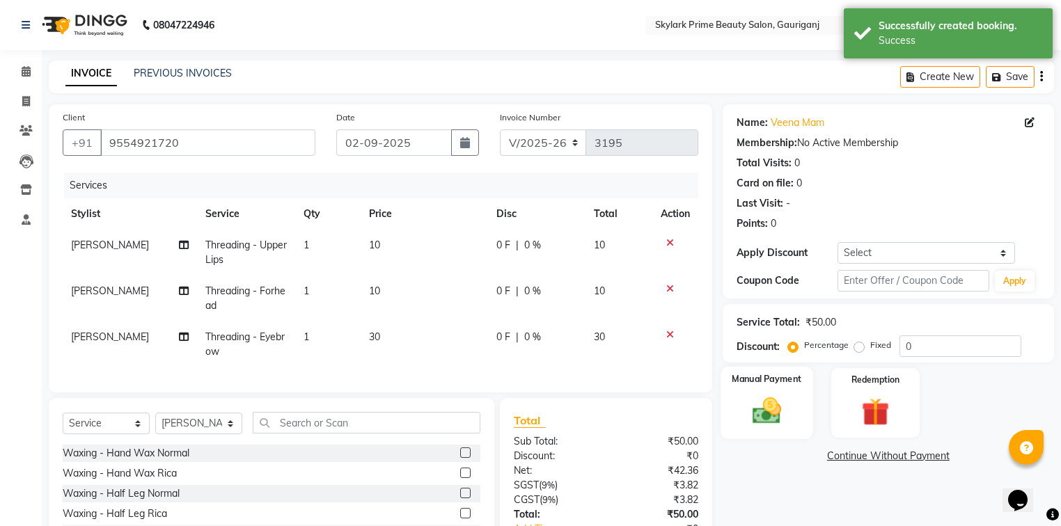
click at [773, 411] on img at bounding box center [766, 411] width 47 height 33
click at [837, 460] on span "CASH" at bounding box center [839, 457] width 30 height 16
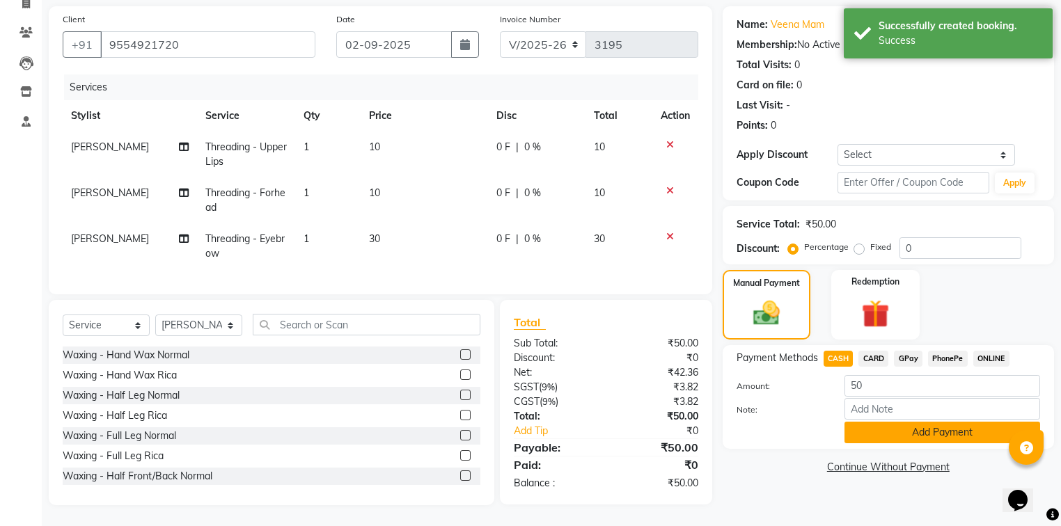
click at [882, 422] on button "Add Payment" at bounding box center [943, 433] width 196 height 22
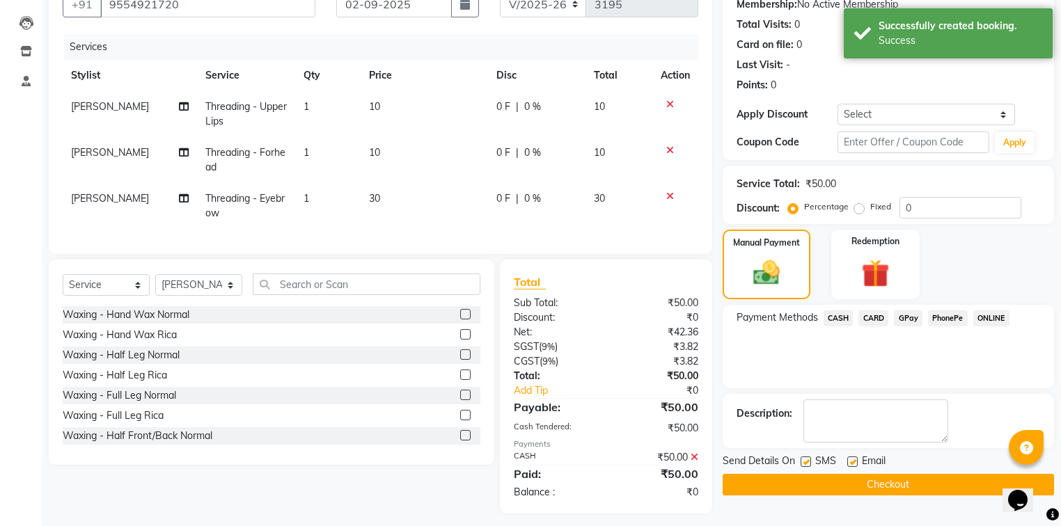
scroll to position [155, 0]
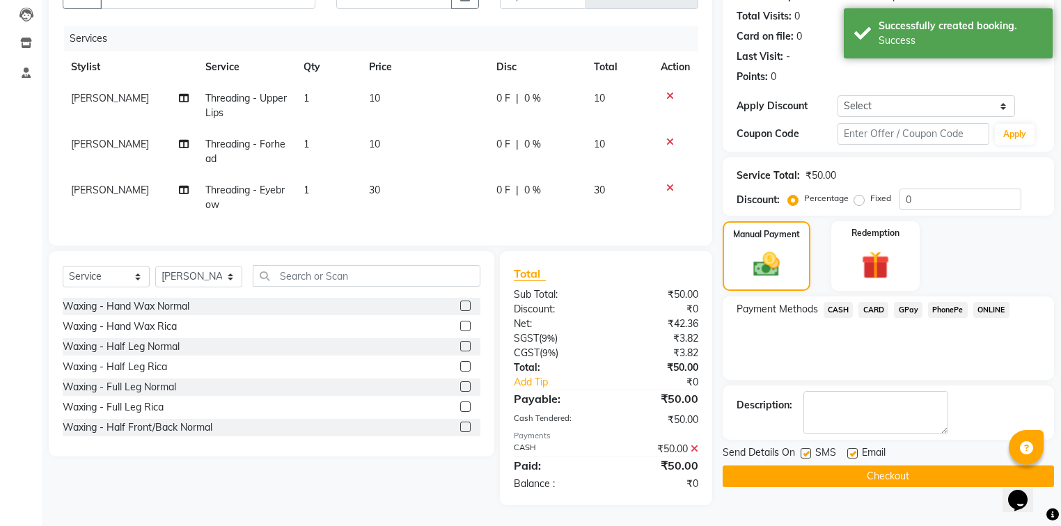
click at [854, 468] on button "Checkout" at bounding box center [888, 477] width 331 height 22
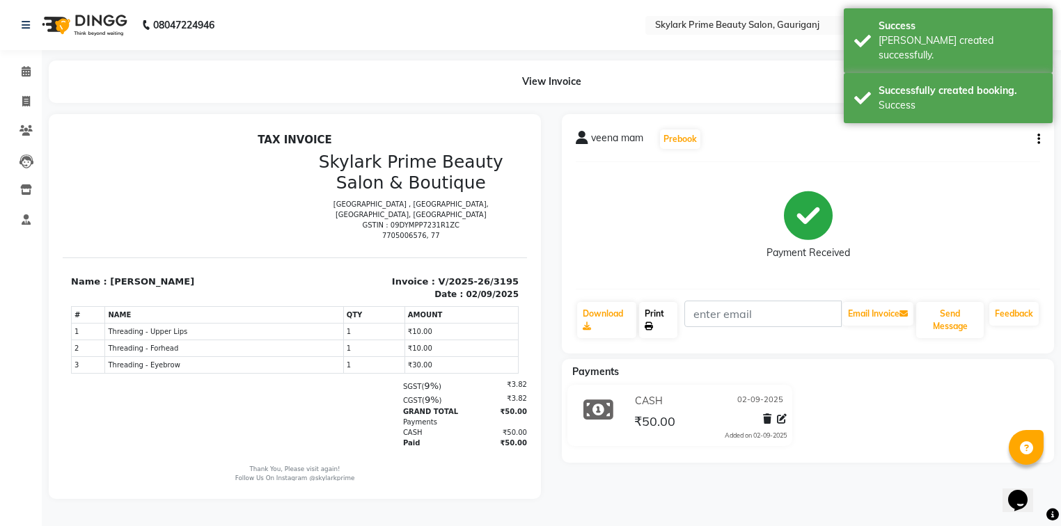
click at [664, 322] on link "Print" at bounding box center [658, 320] width 38 height 36
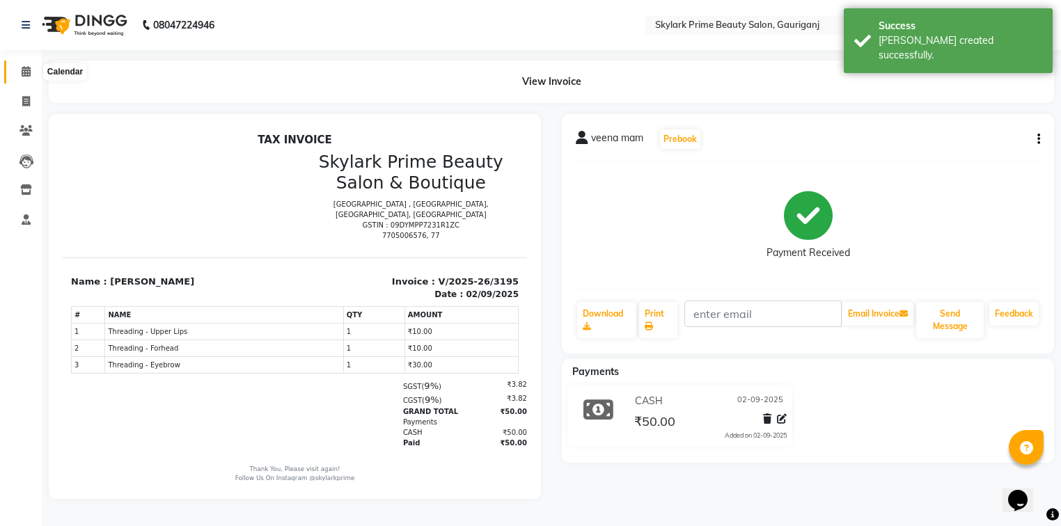
click at [25, 72] on icon at bounding box center [26, 71] width 9 height 10
